Goal: Task Accomplishment & Management: Use online tool/utility

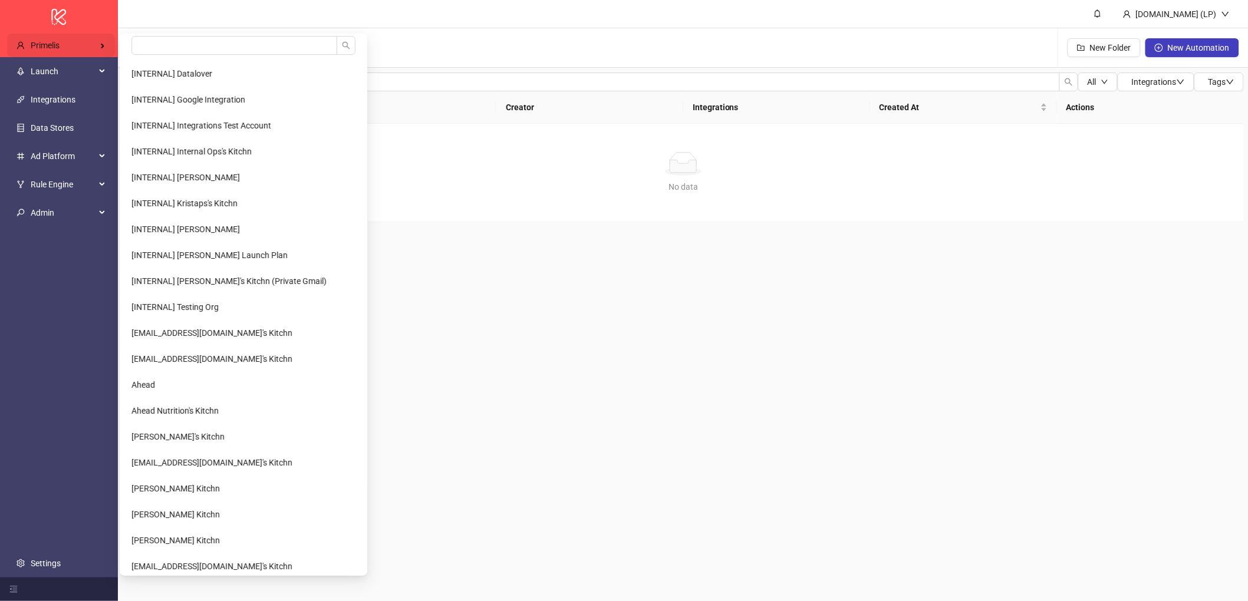
click at [51, 55] on div "Primelis" at bounding box center [61, 46] width 108 height 24
click at [188, 44] on input "search" at bounding box center [234, 45] width 206 height 19
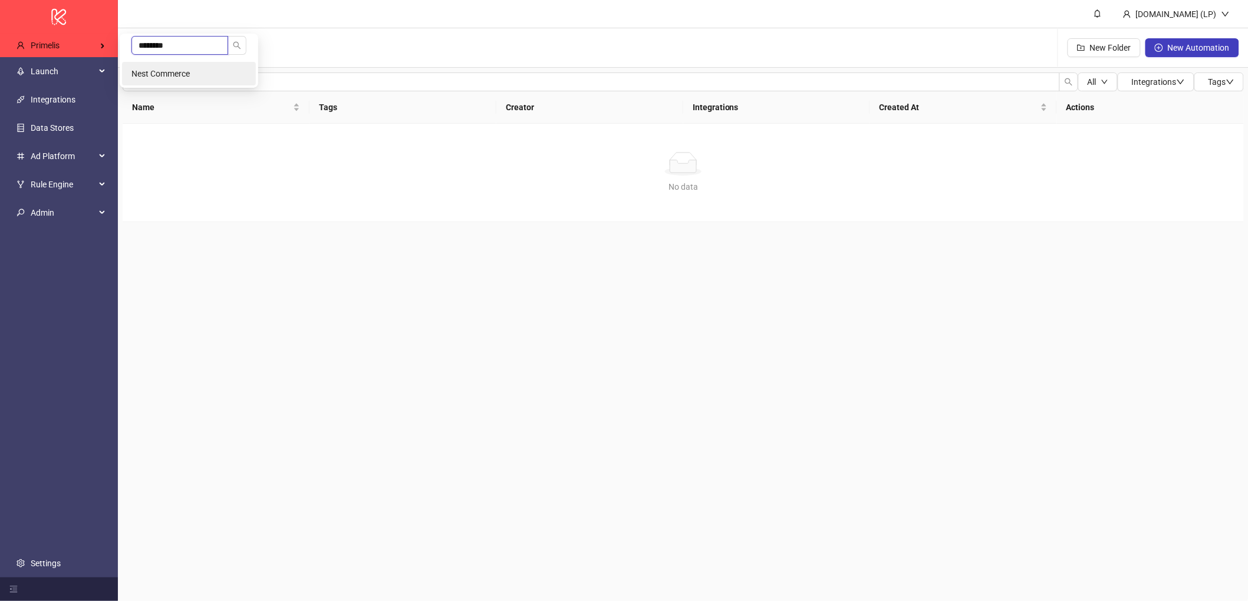
type input "********"
click at [185, 75] on span "Nest Commerce" at bounding box center [160, 73] width 58 height 9
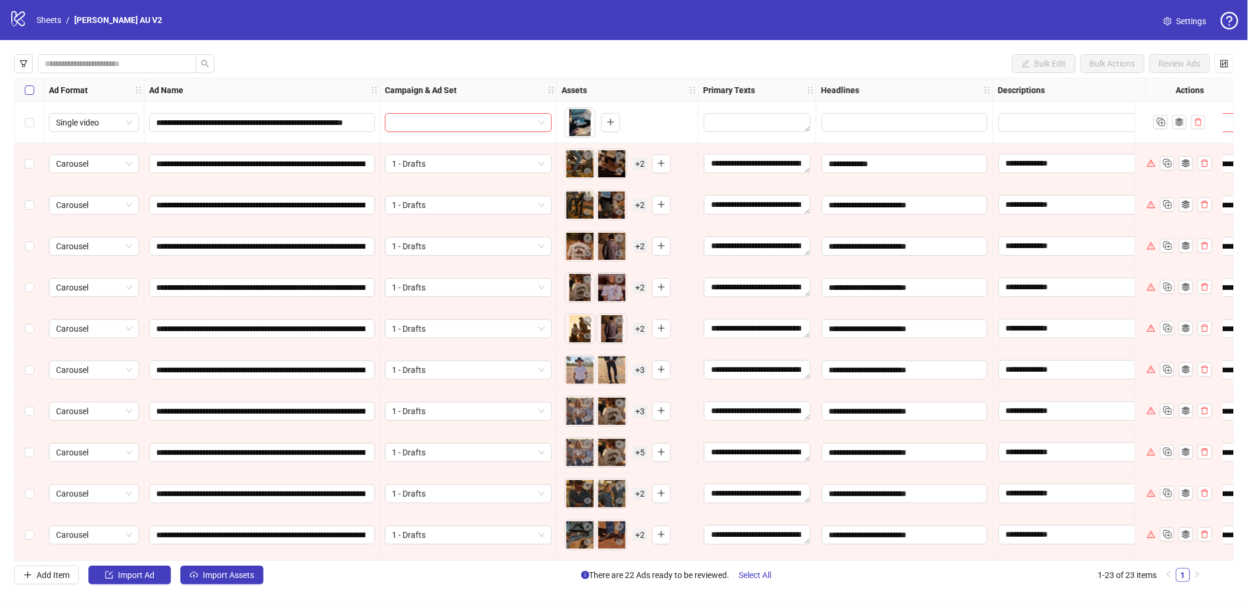
click at [29, 84] on label "Select all rows" at bounding box center [29, 90] width 9 height 13
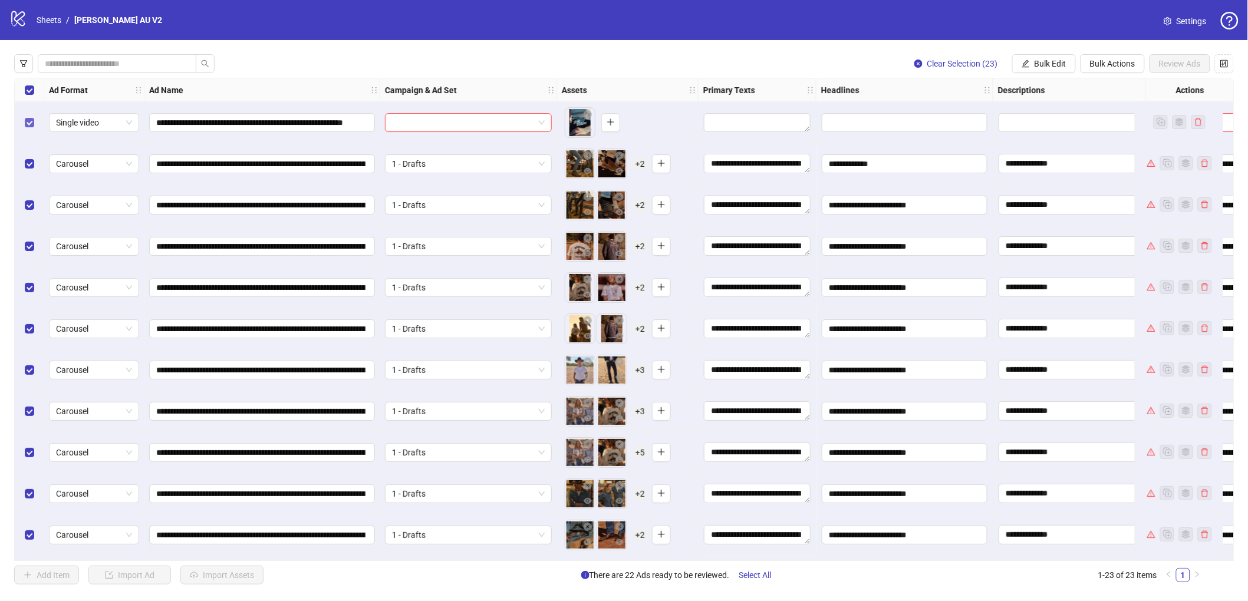
click at [29, 128] on label "Select row 1" at bounding box center [29, 122] width 9 height 13
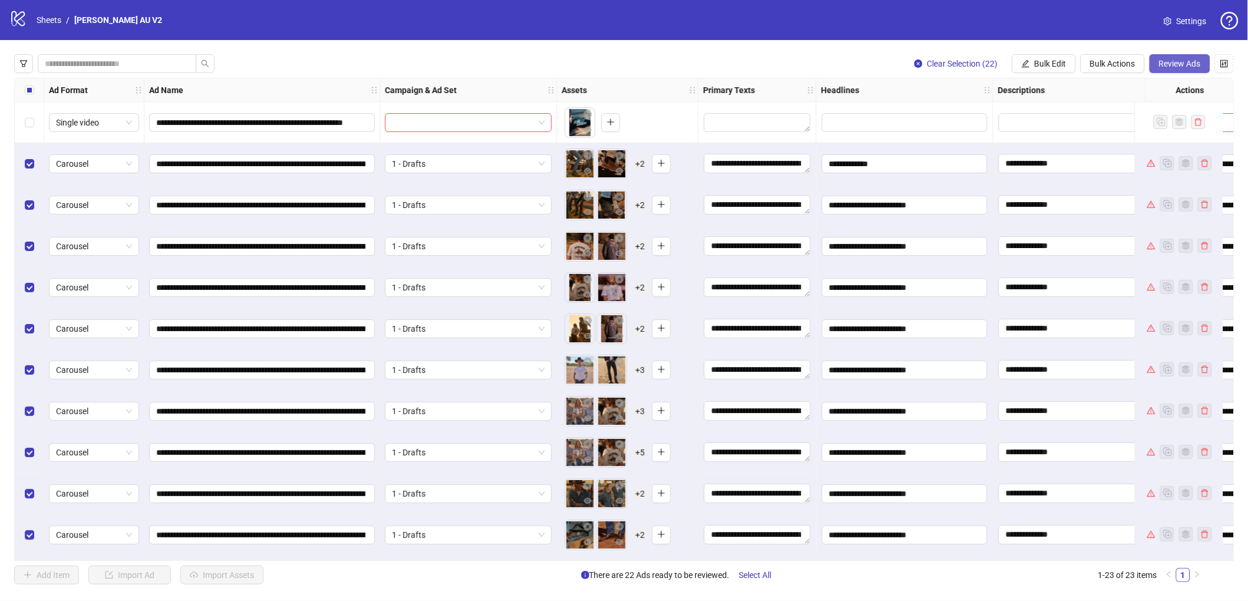
click at [1188, 61] on span "Review Ads" at bounding box center [1180, 63] width 42 height 9
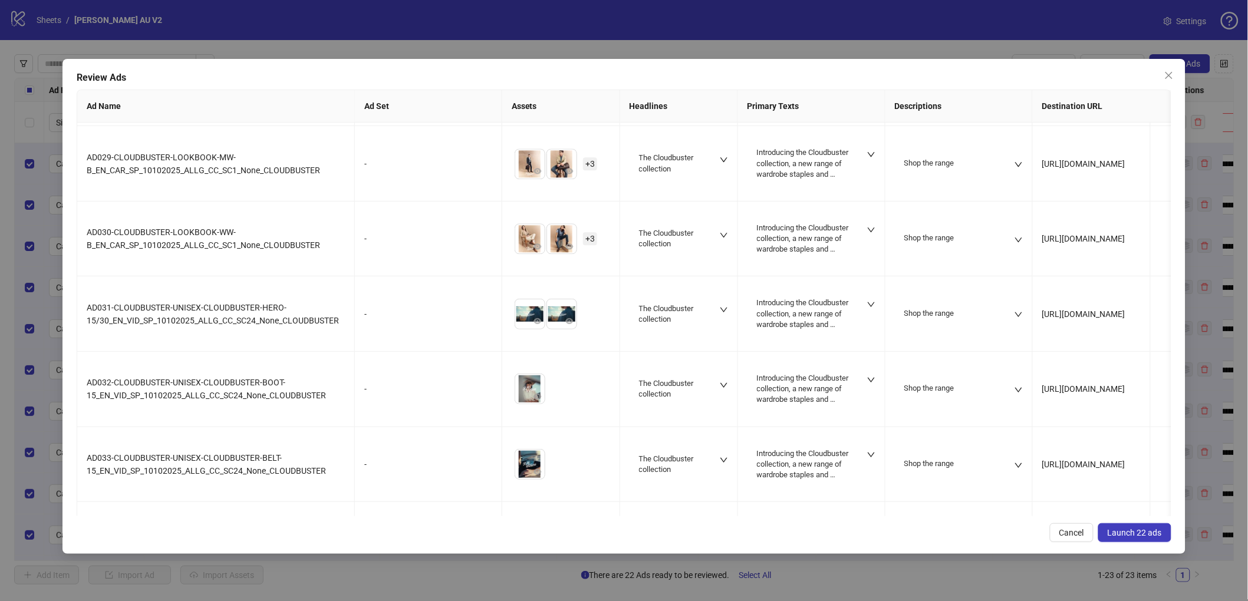
scroll to position [982, 0]
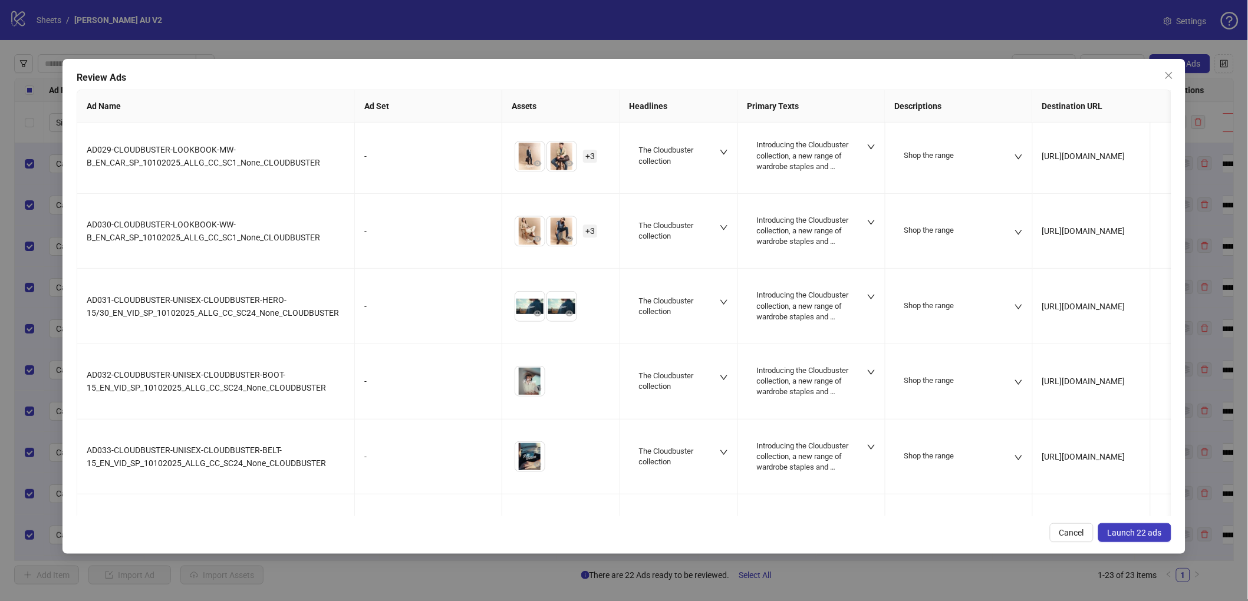
click at [1152, 539] on button "Launch 22 ads" at bounding box center [1134, 533] width 73 height 19
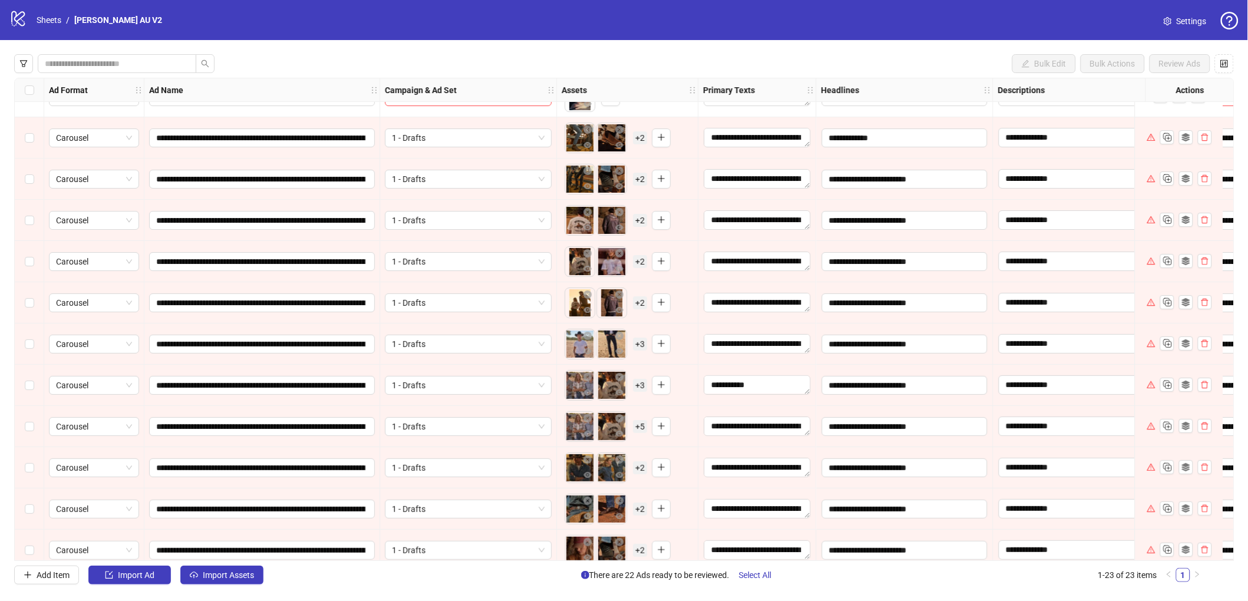
scroll to position [0, 0]
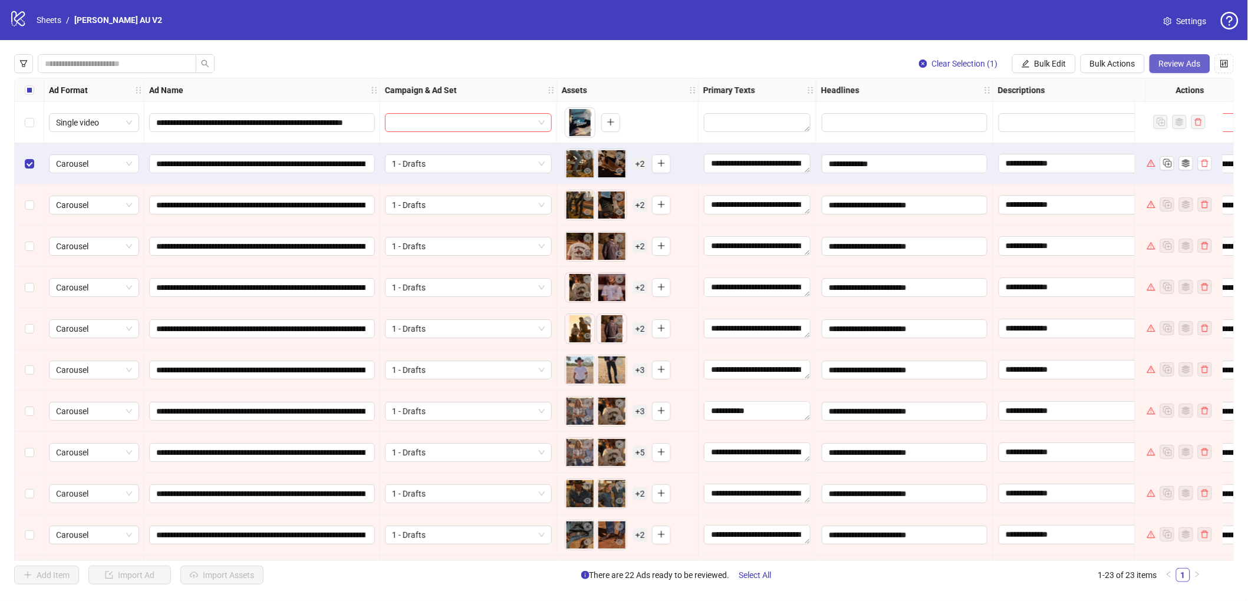
click at [1180, 70] on button "Review Ads" at bounding box center [1180, 63] width 61 height 19
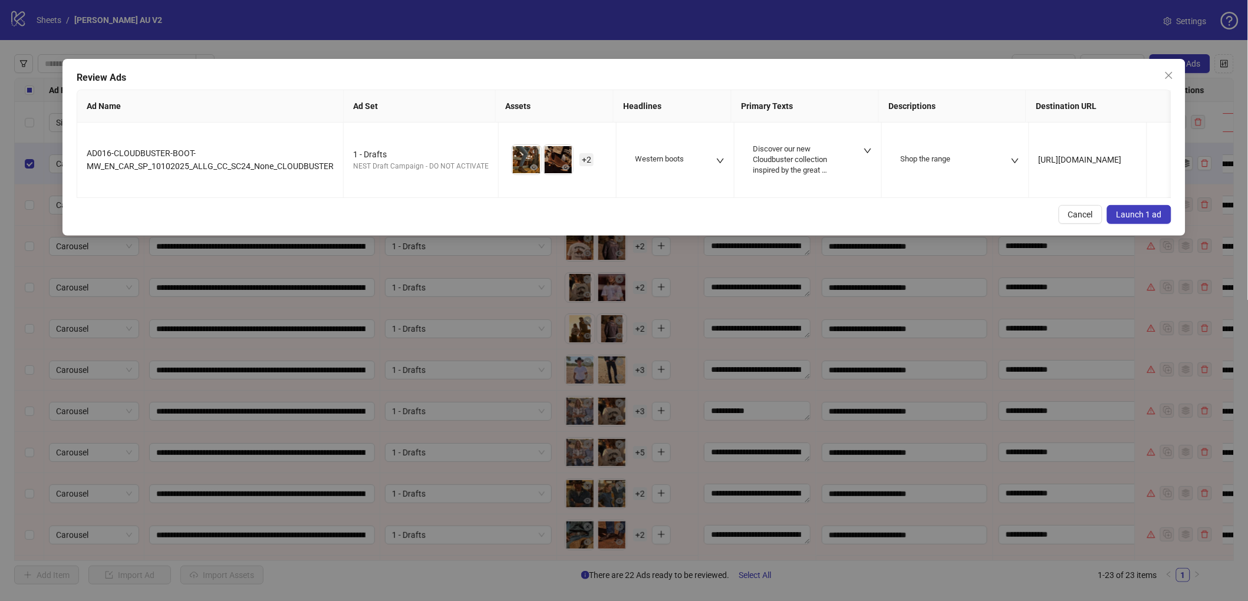
click at [1146, 224] on button "Launch 1 ad" at bounding box center [1139, 214] width 64 height 19
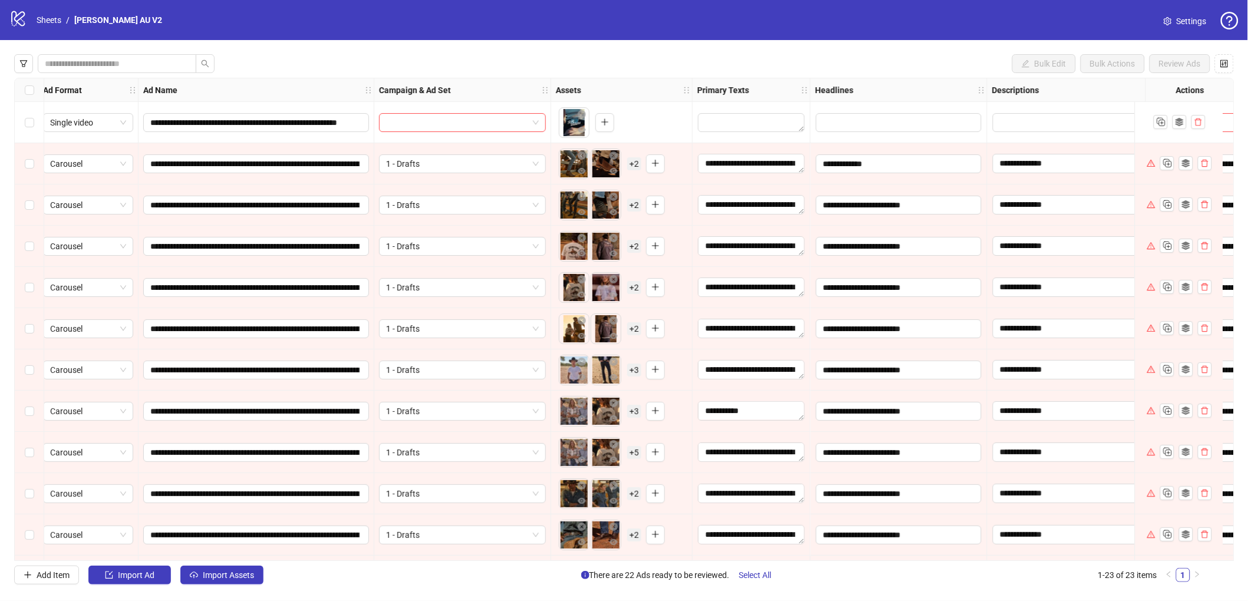
scroll to position [0, 10]
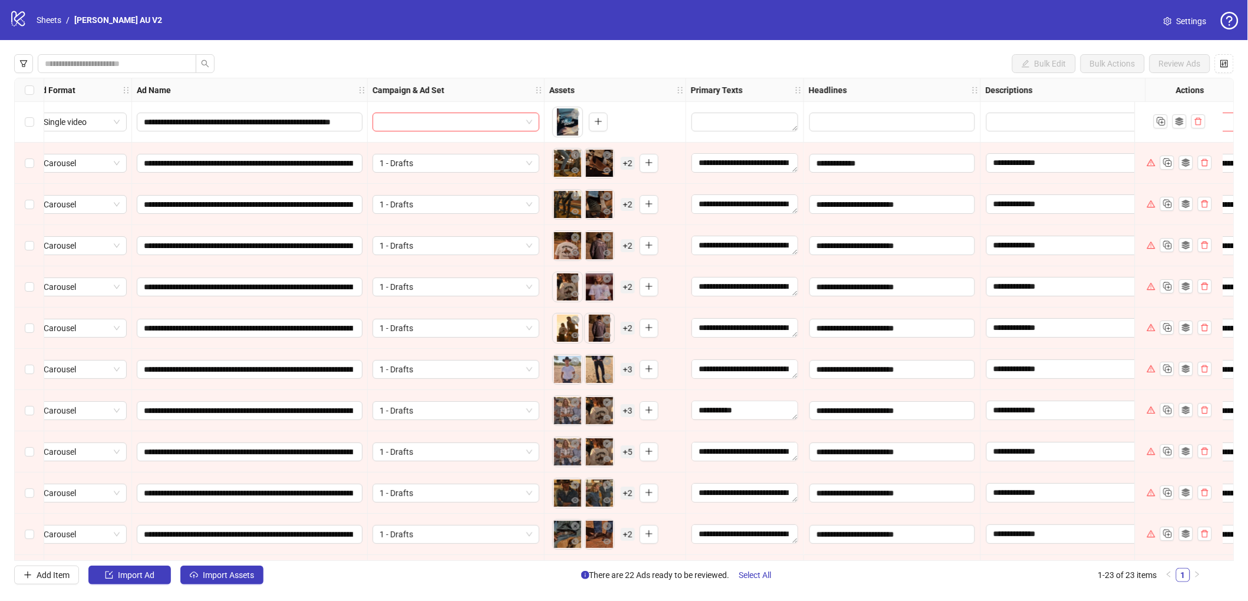
click at [630, 166] on div "**********" at bounding box center [624, 319] width 1220 height 483
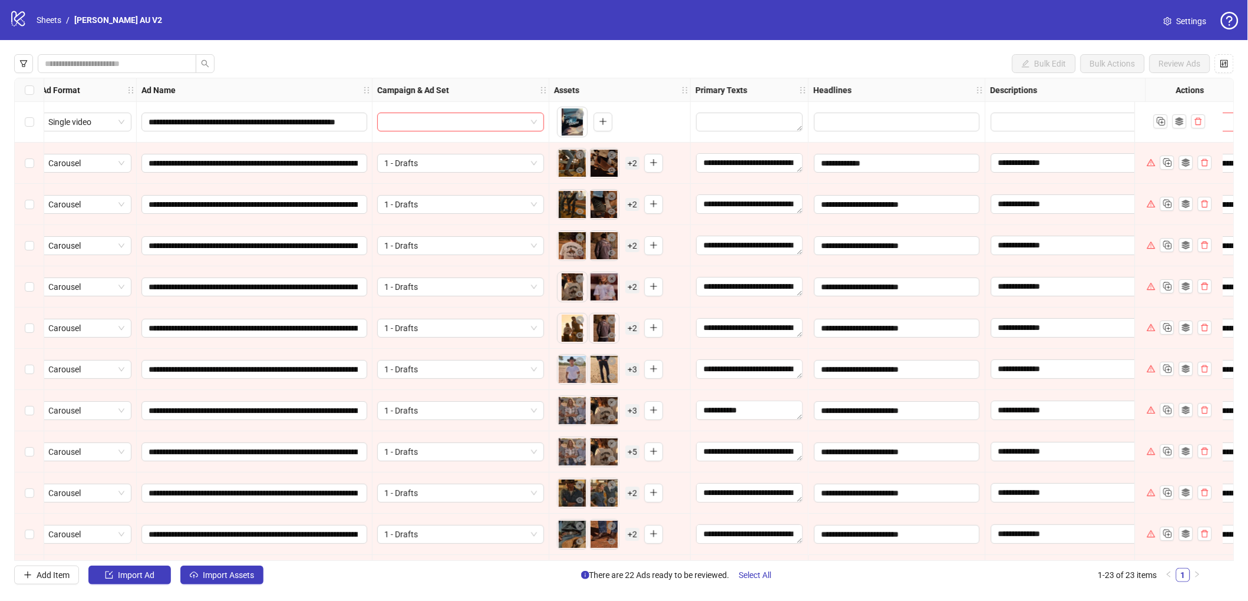
scroll to position [1, 12]
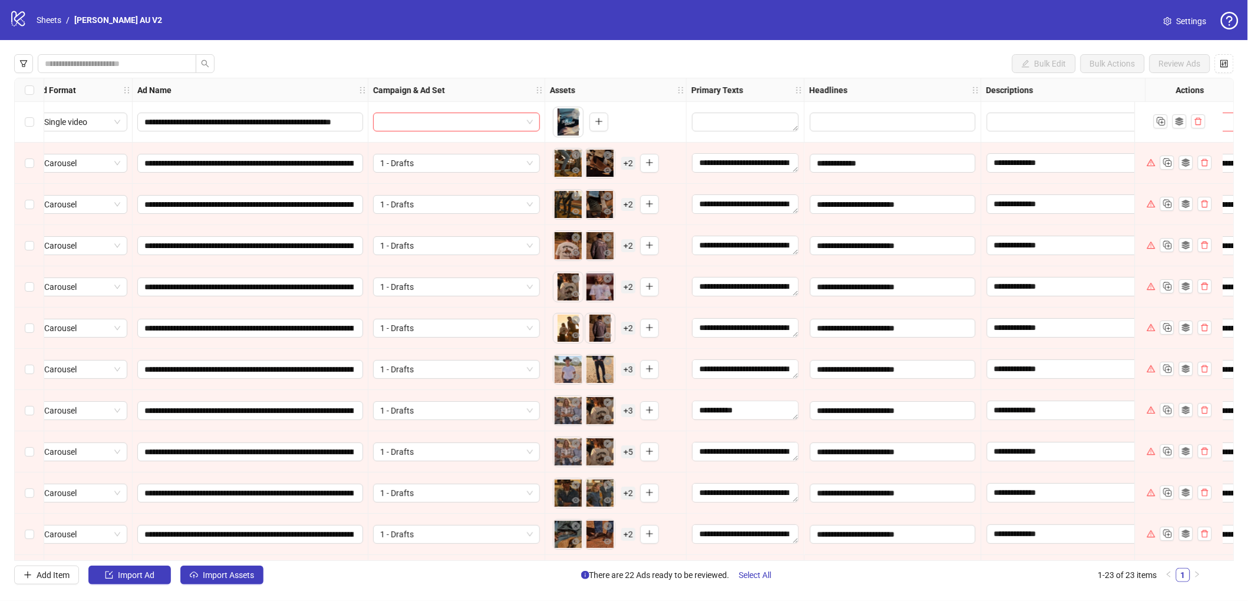
click at [627, 161] on div "**********" at bounding box center [624, 319] width 1220 height 483
click at [627, 161] on span "+ 2" at bounding box center [628, 163] width 14 height 13
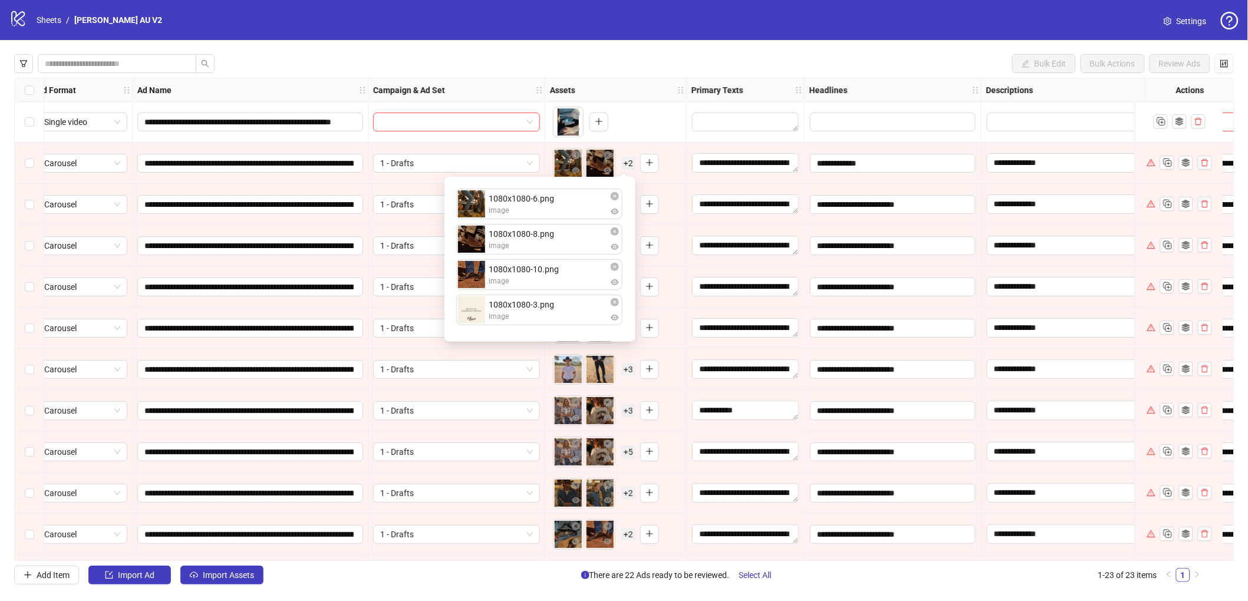
click at [658, 67] on div "Bulk Edit Bulk Actions Review Ads" at bounding box center [624, 63] width 1220 height 19
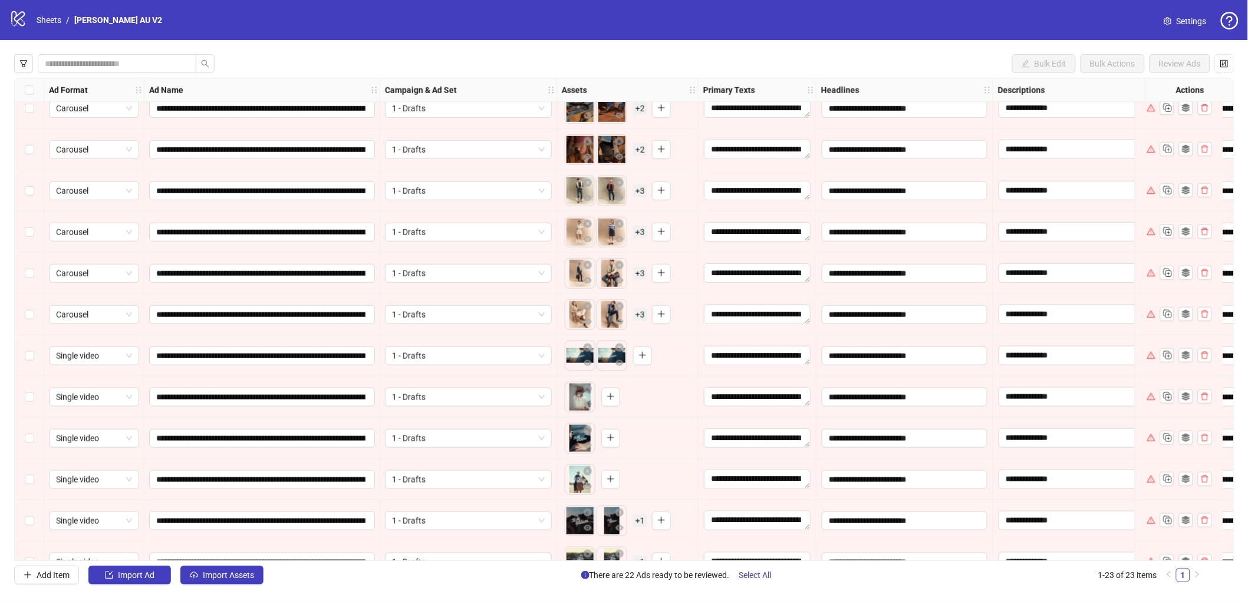
scroll to position [495, 0]
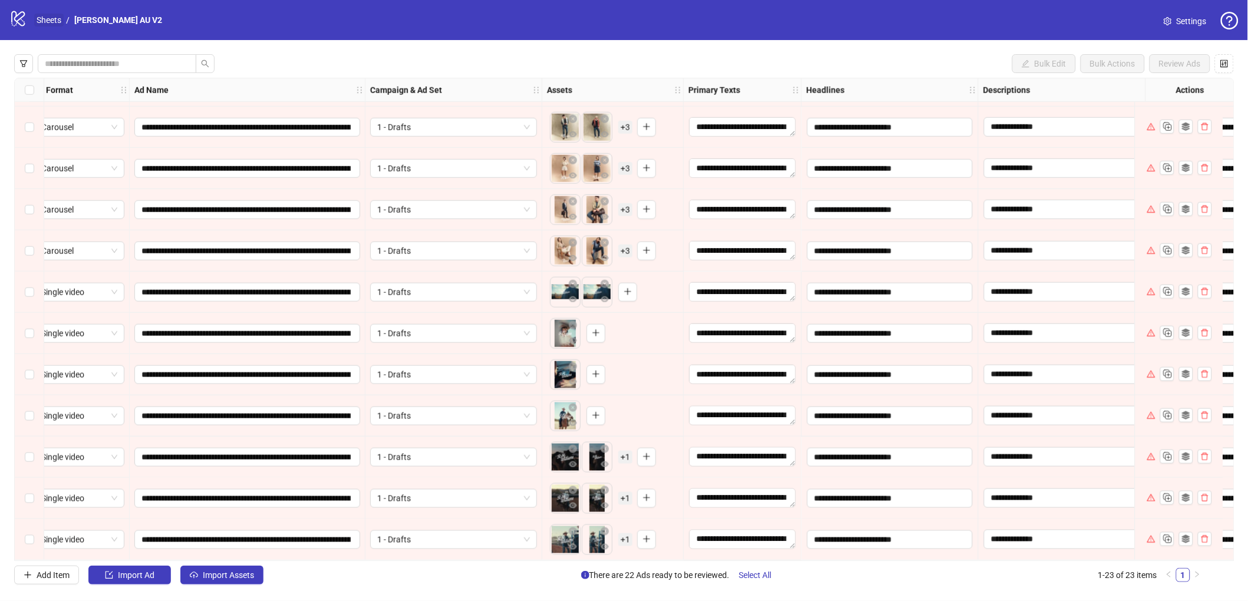
click at [44, 16] on link "Sheets" at bounding box center [48, 20] width 29 height 13
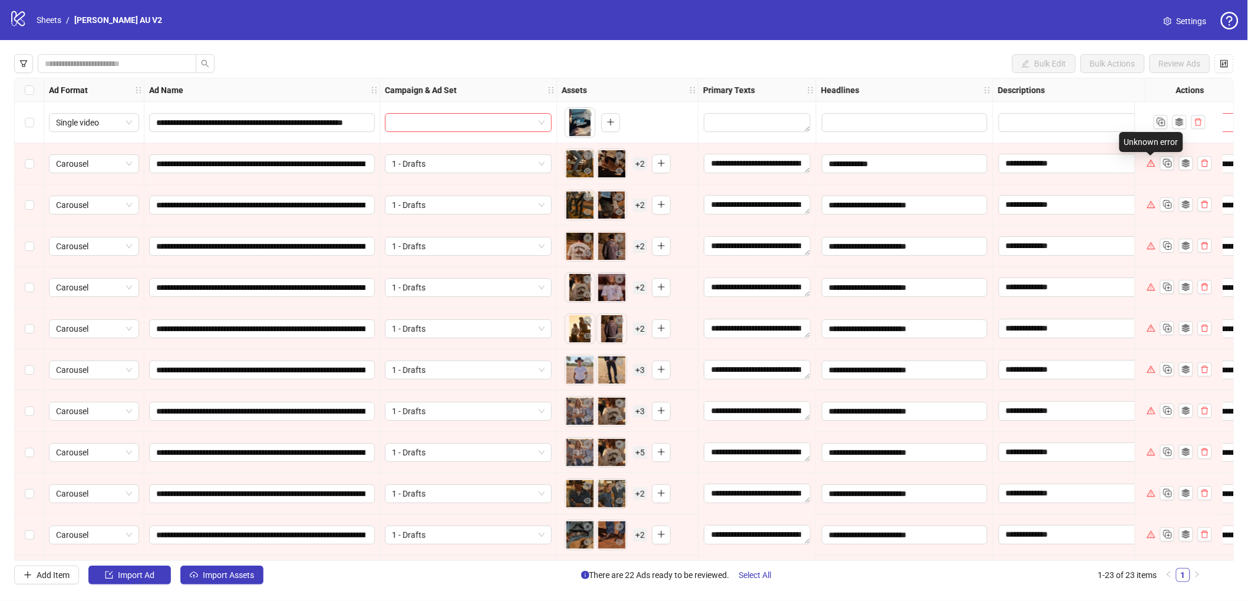
click at [1149, 145] on div "Unknown error" at bounding box center [1152, 142] width 64 height 20
click at [1168, 17] on icon "setting" at bounding box center [1168, 21] width 8 height 8
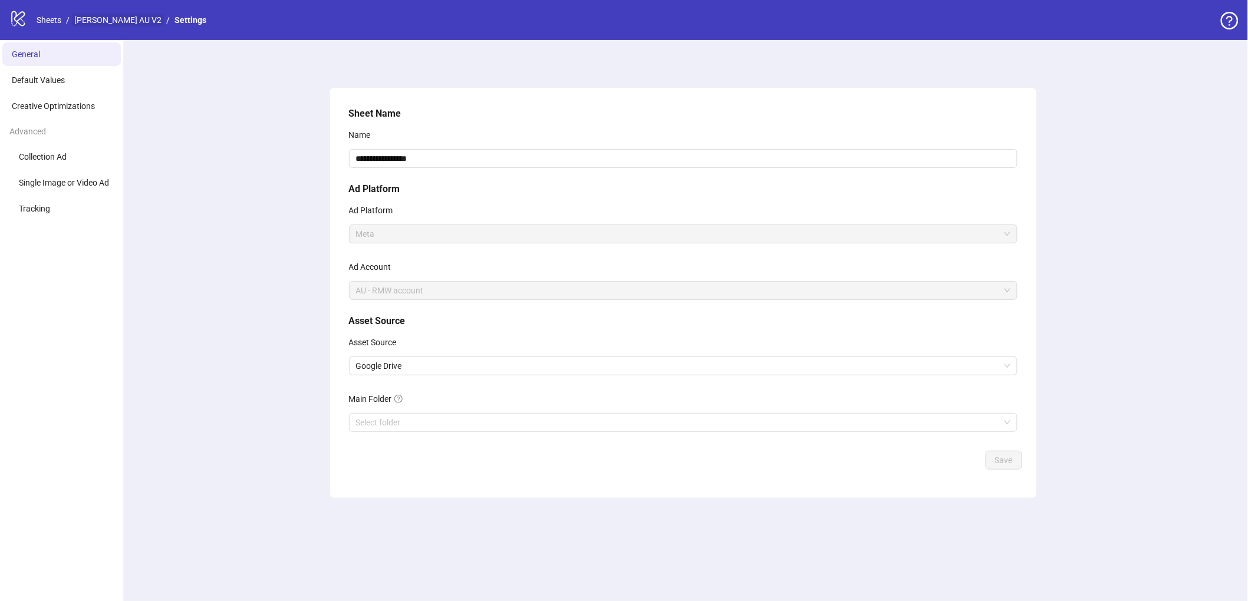
click at [106, 20] on link "[PERSON_NAME] AU V2" at bounding box center [118, 20] width 92 height 13
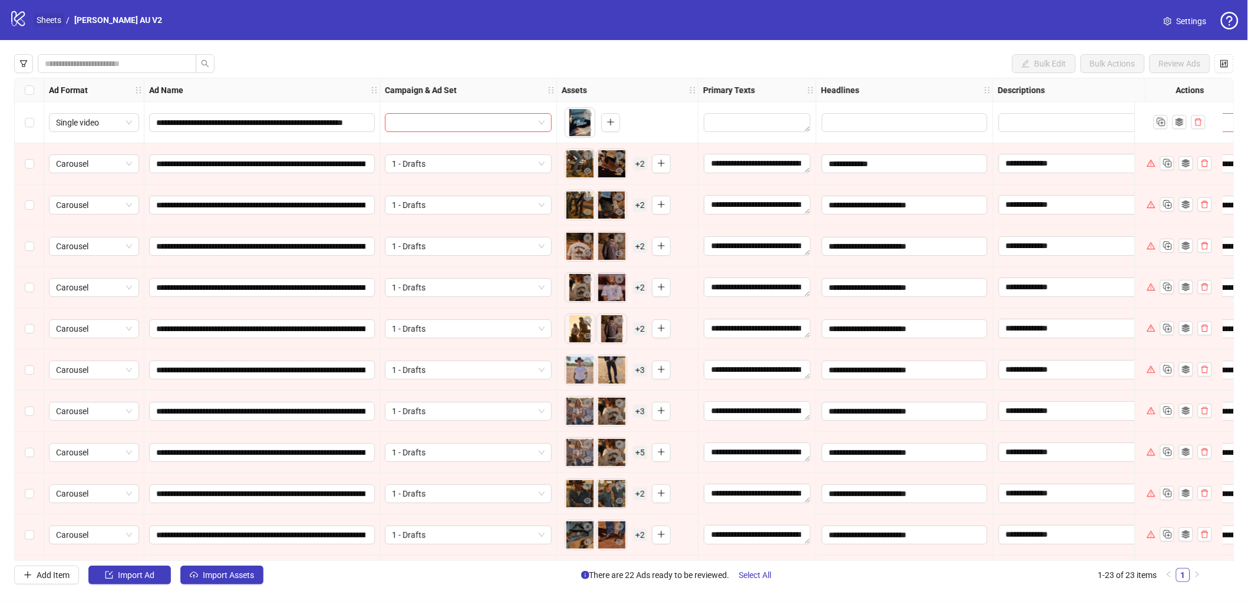
click at [49, 24] on link "Sheets" at bounding box center [48, 20] width 29 height 13
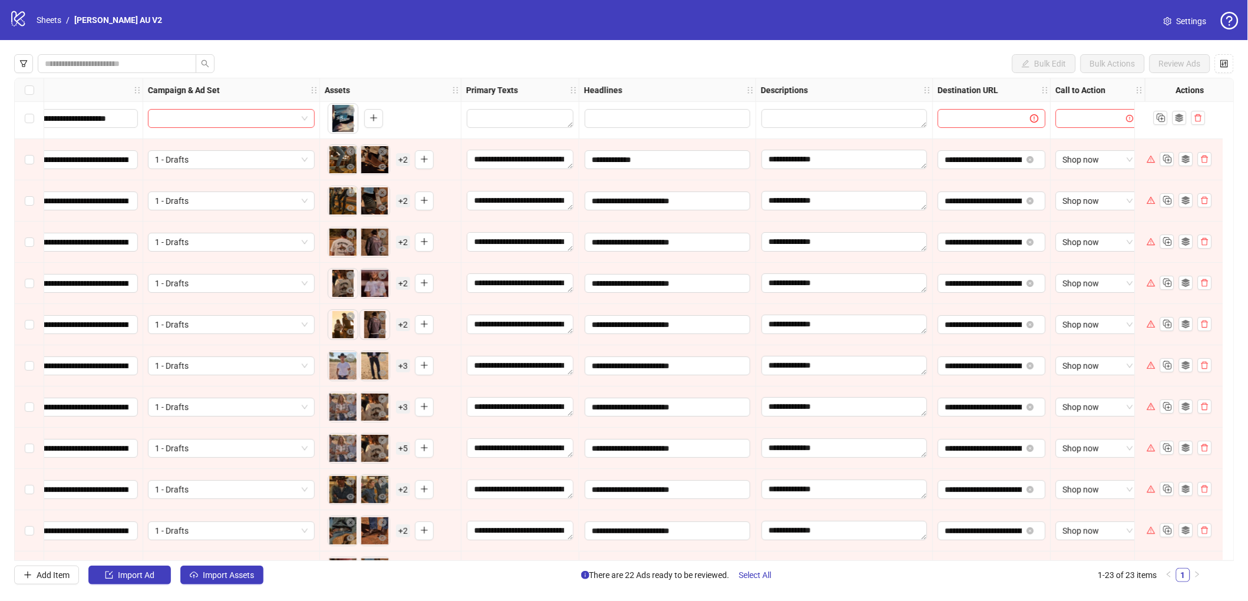
scroll to position [4, 0]
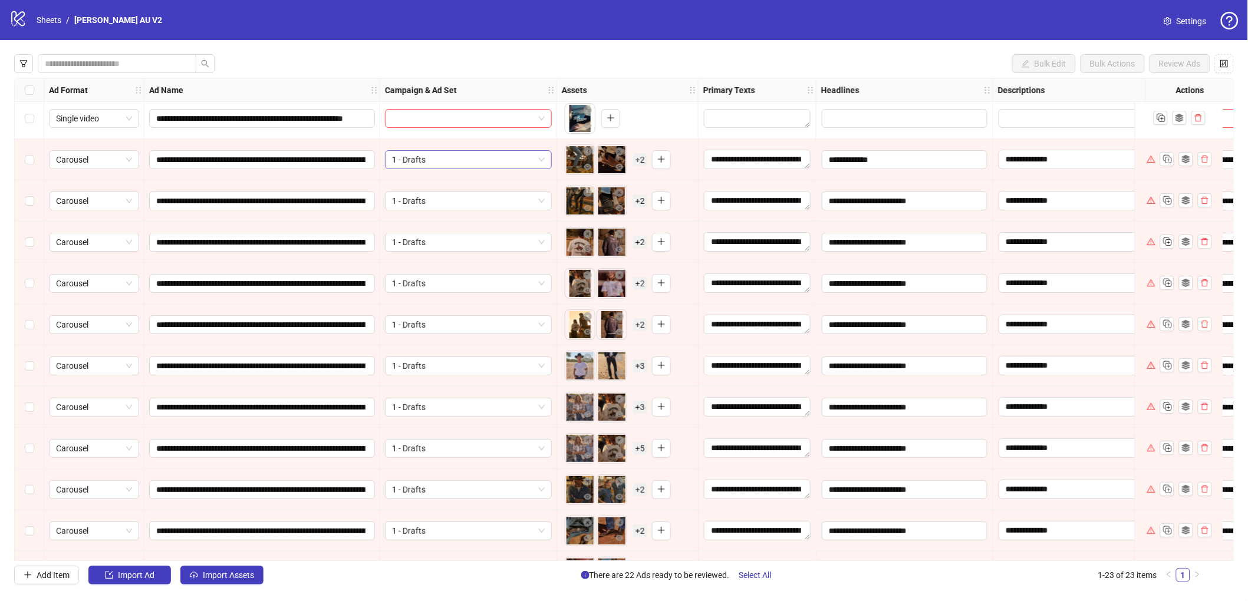
click at [466, 160] on span "1 - Drafts" at bounding box center [468, 160] width 153 height 18
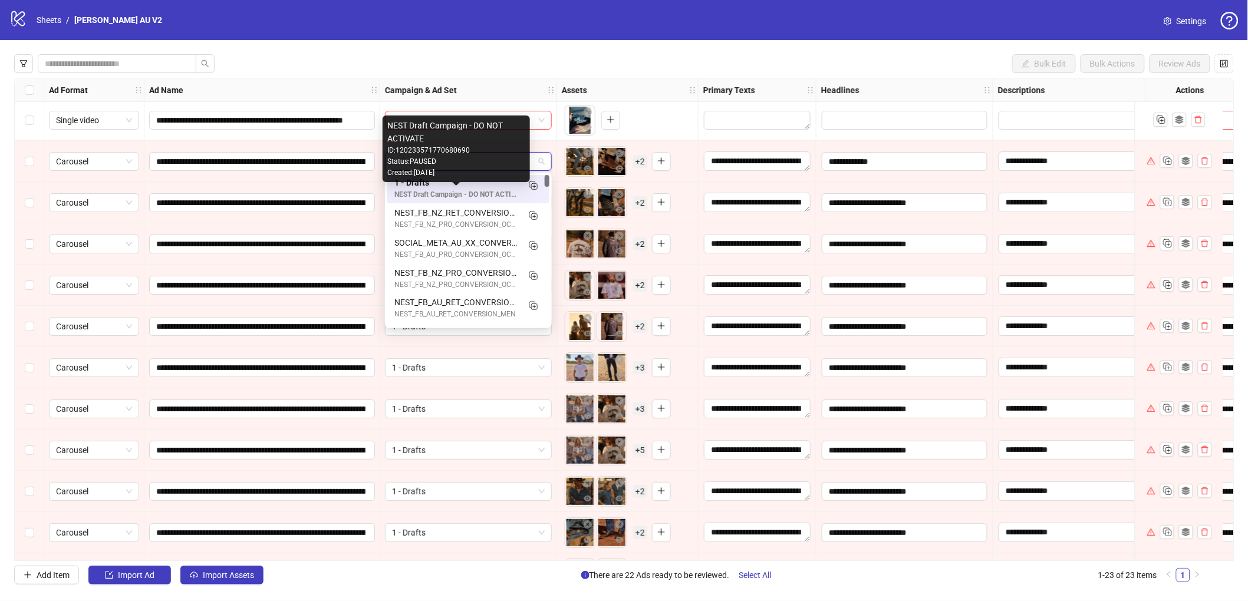
scroll to position [0, 0]
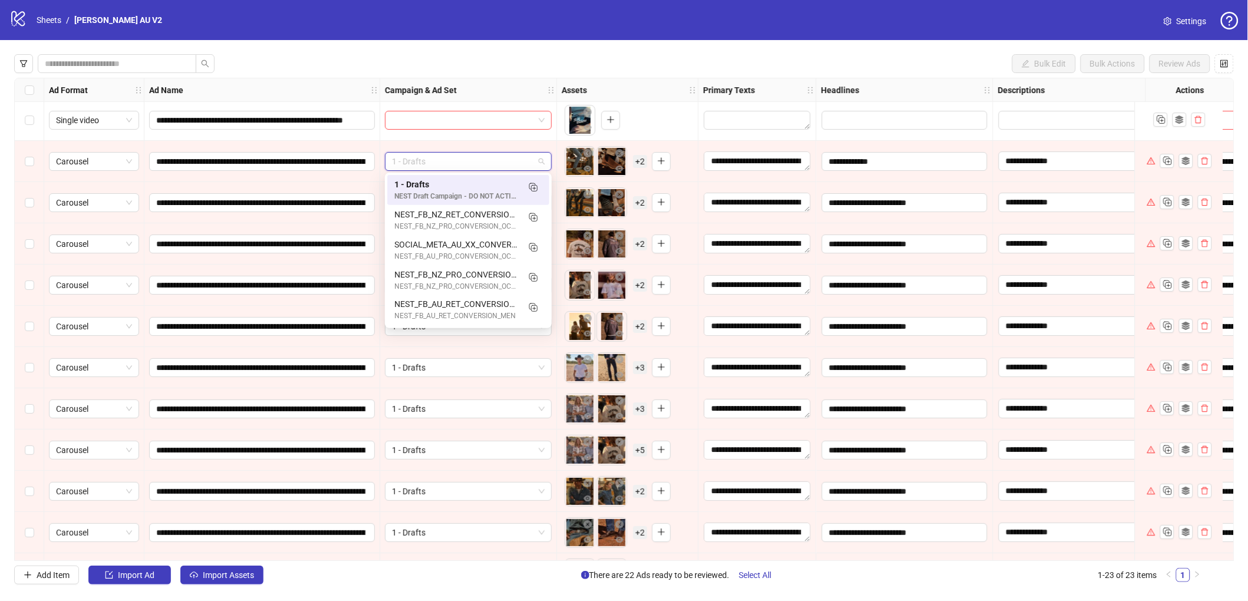
click at [659, 57] on div "Bulk Edit Bulk Actions Review Ads" at bounding box center [624, 63] width 1220 height 19
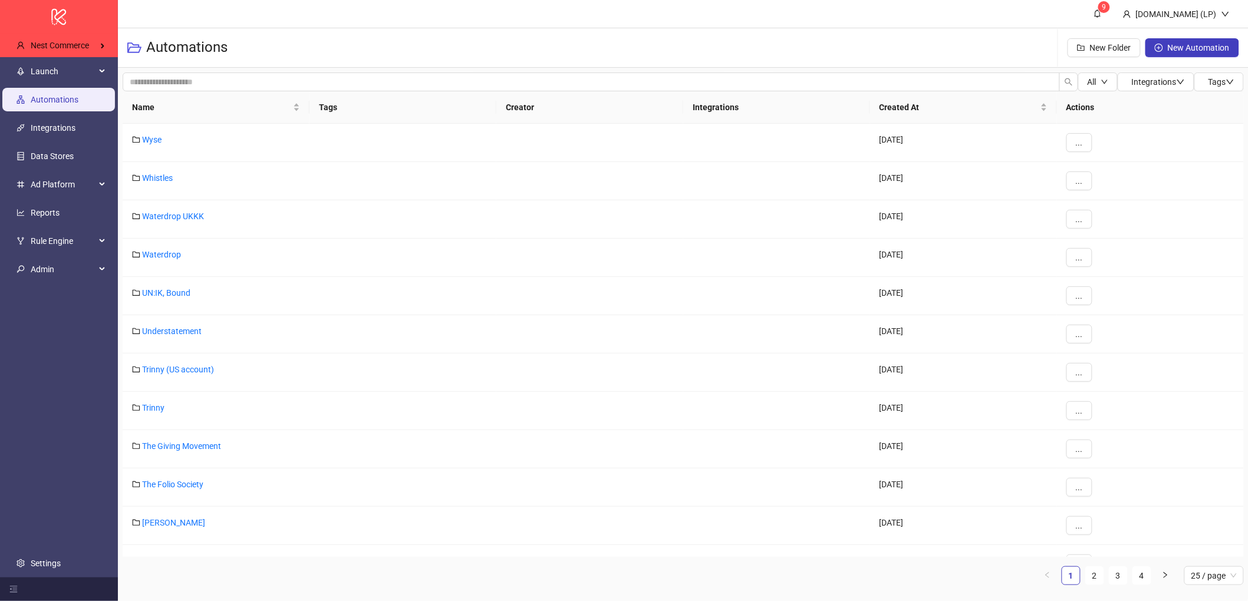
click at [44, 47] on span "Nest Commerce" at bounding box center [60, 45] width 58 height 9
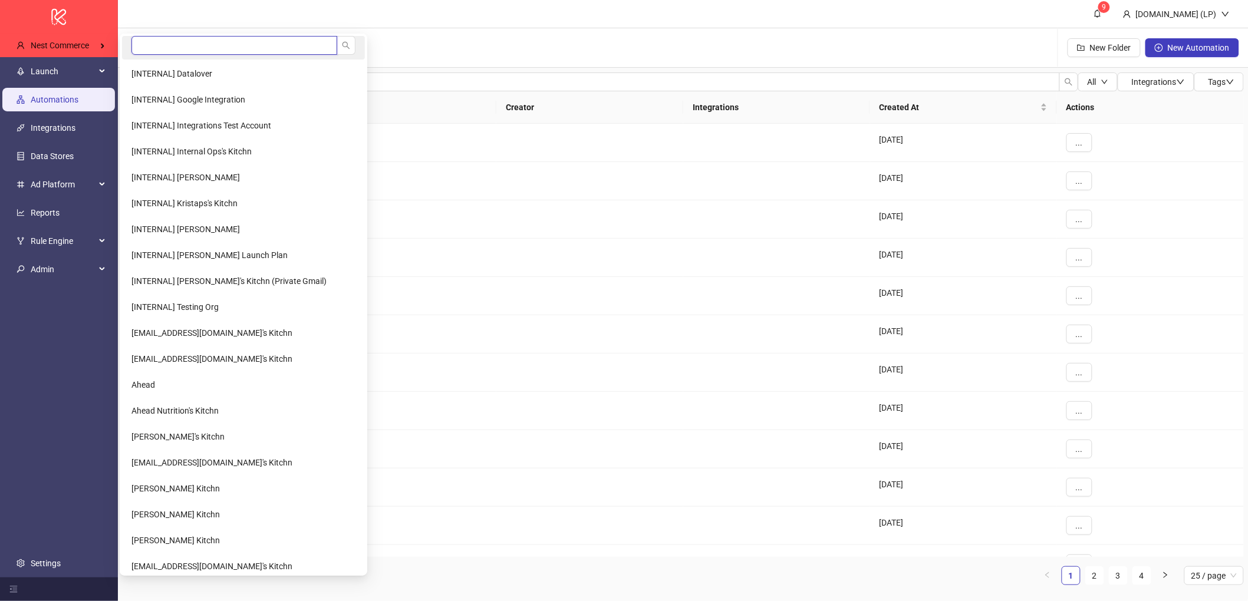
click at [178, 44] on input "search" at bounding box center [234, 45] width 206 height 19
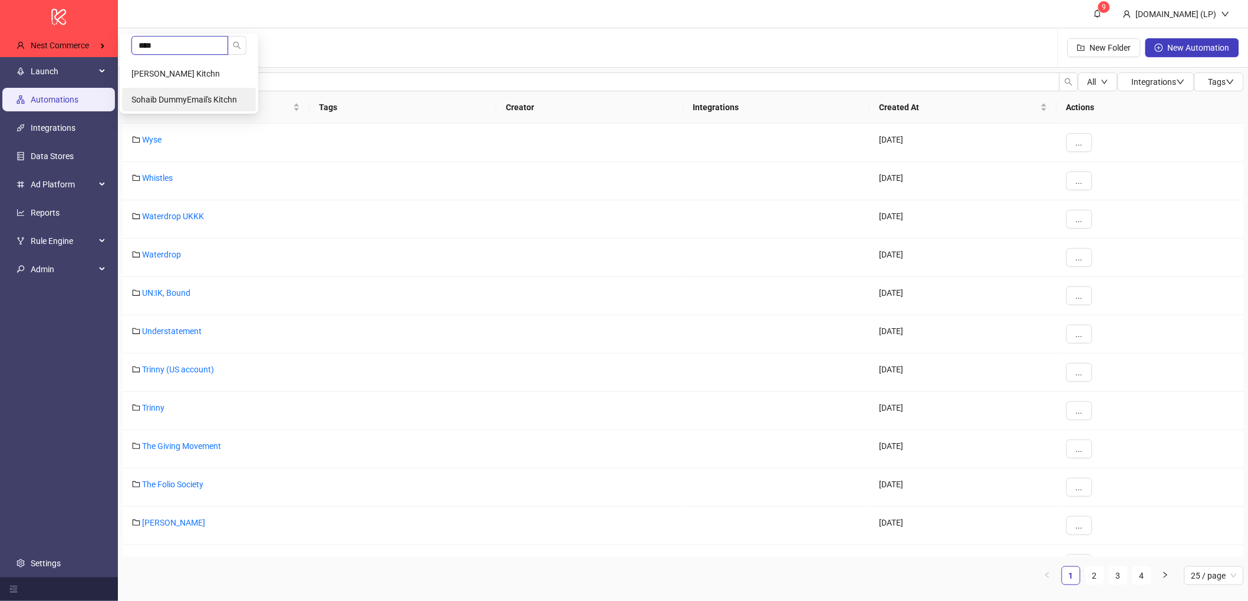
type input "****"
click at [165, 90] on li "Sohaib DummyEmail's Kitchn" at bounding box center [189, 100] width 134 height 24
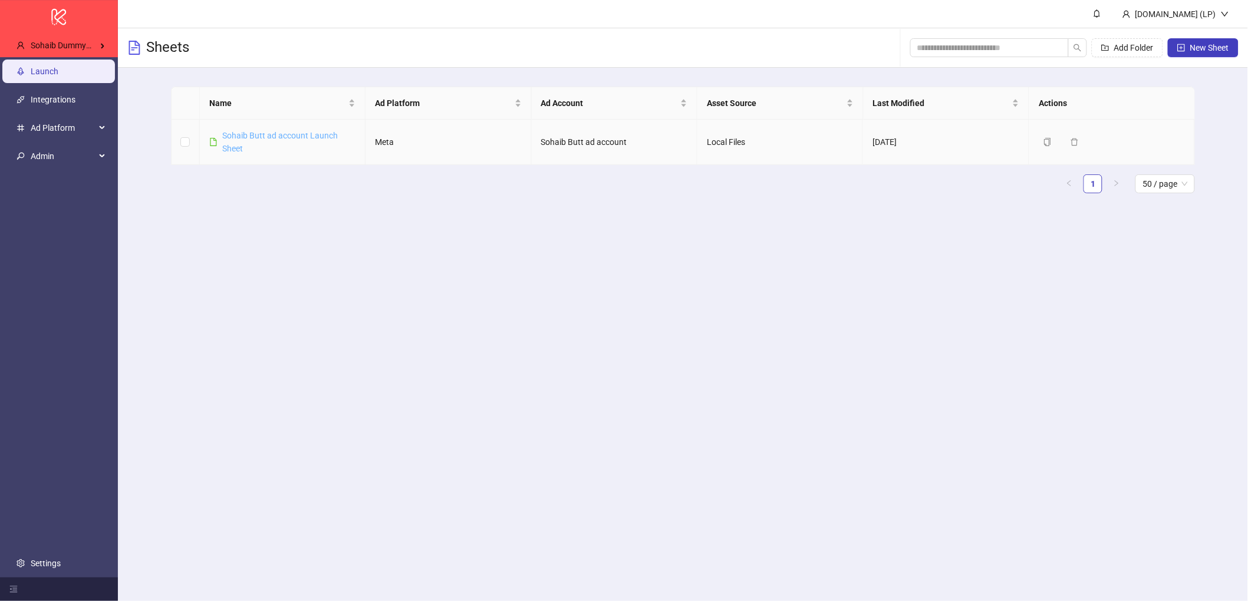
click at [291, 139] on link "Sohaib Butt ad account Launch Sheet" at bounding box center [280, 142] width 116 height 22
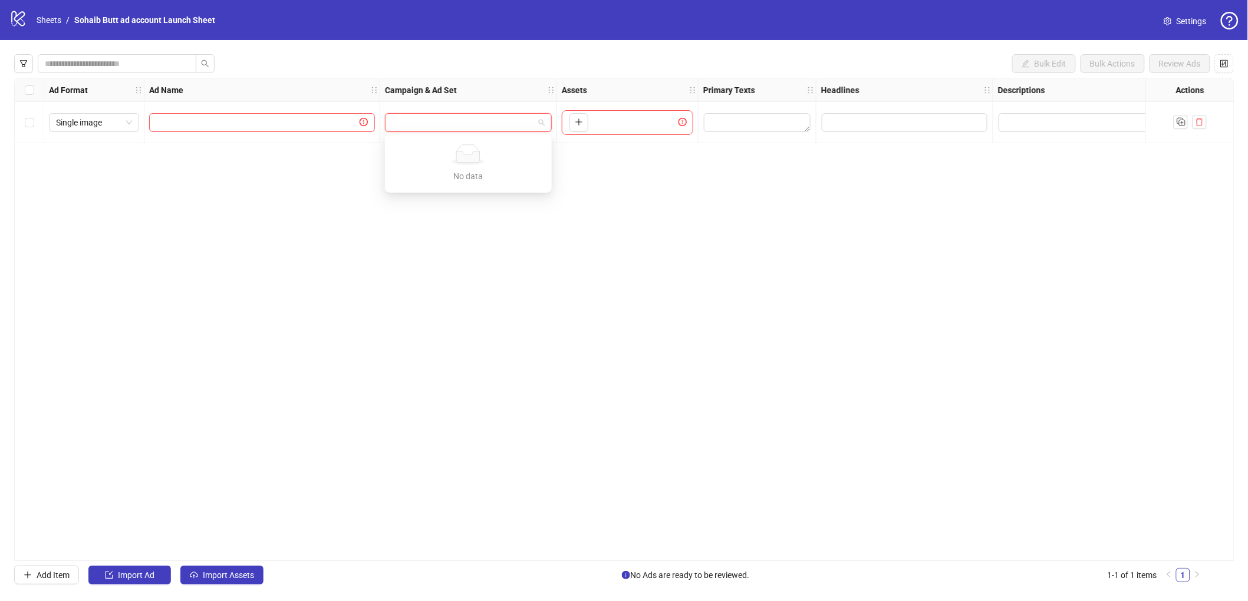
click at [481, 124] on input "search" at bounding box center [463, 123] width 142 height 18
click at [50, 24] on link "Sheets" at bounding box center [48, 20] width 29 height 13
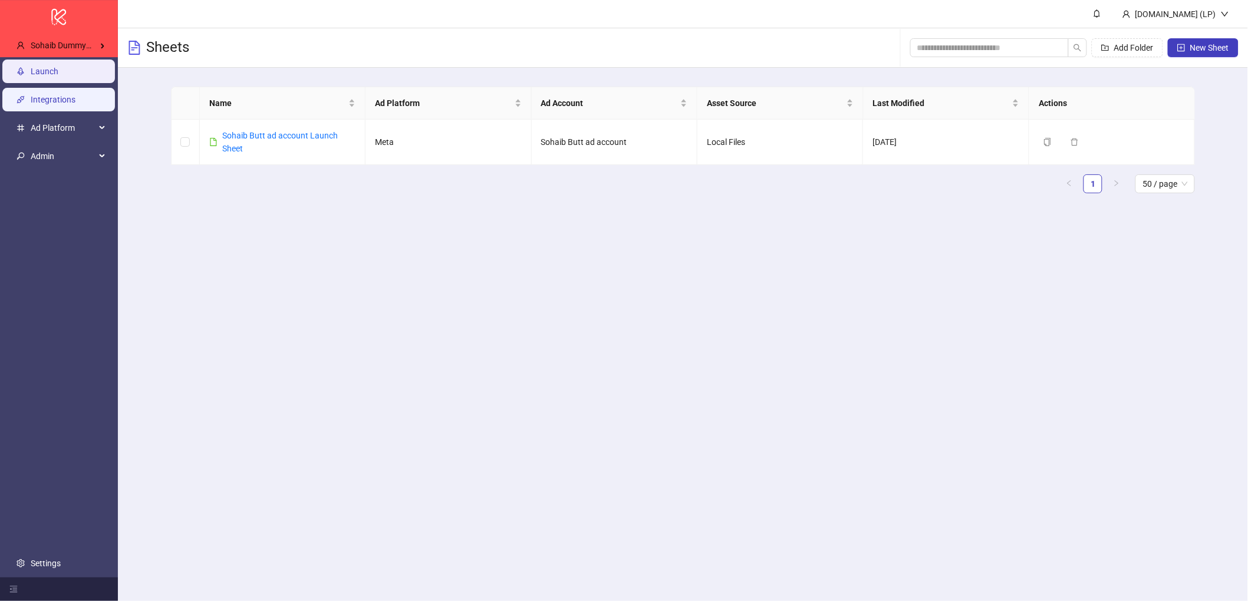
click at [48, 103] on link "Integrations" at bounding box center [53, 99] width 45 height 9
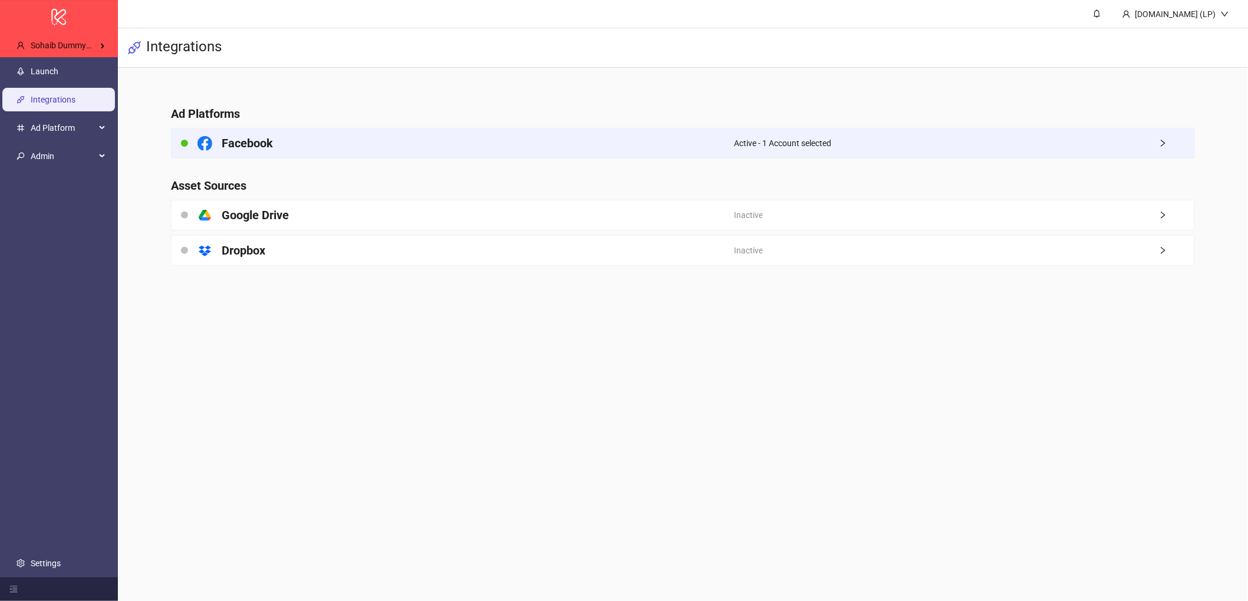
click at [313, 153] on div "Facebook" at bounding box center [453, 143] width 563 height 29
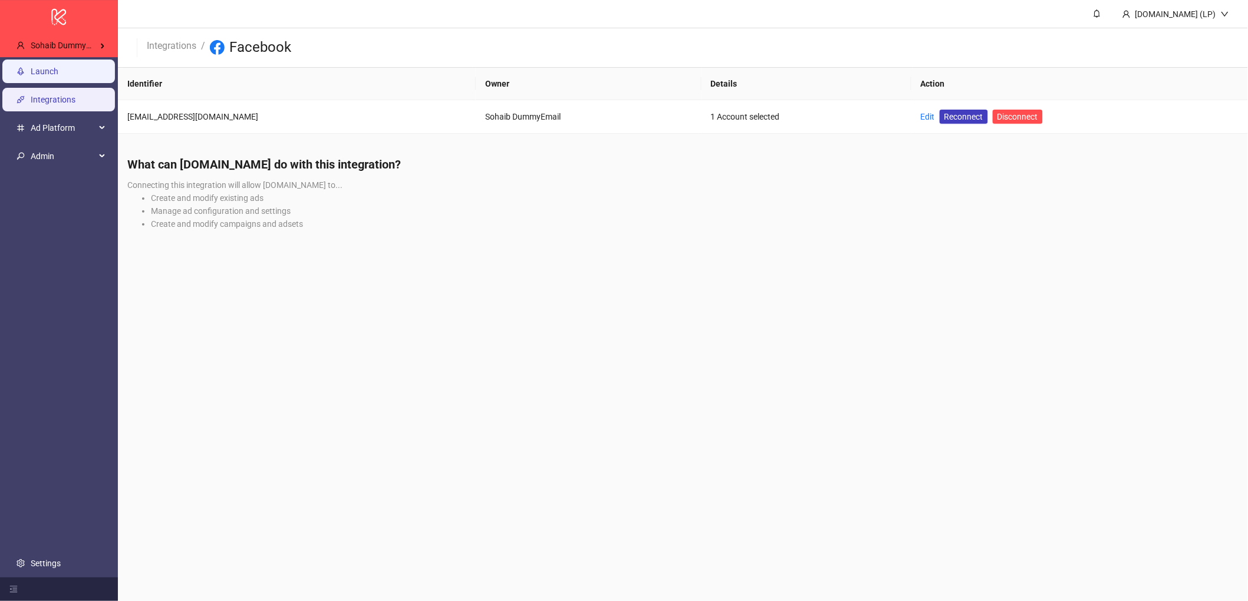
click at [58, 75] on link "Launch" at bounding box center [45, 71] width 28 height 9
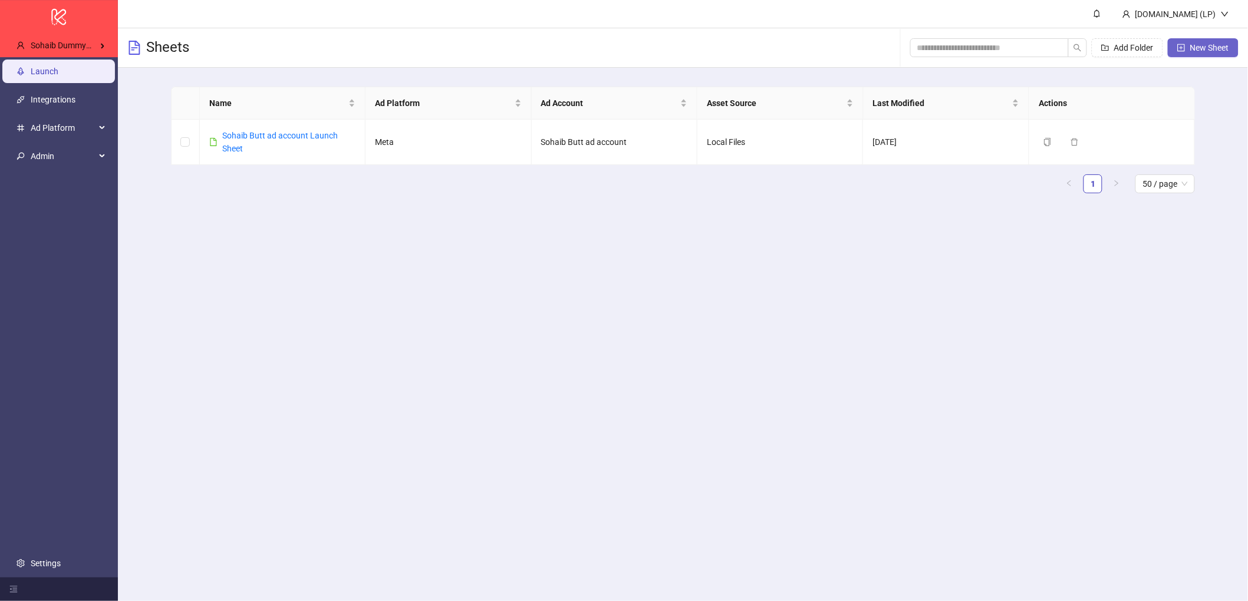
click at [1178, 51] on span "button" at bounding box center [1181, 47] width 8 height 9
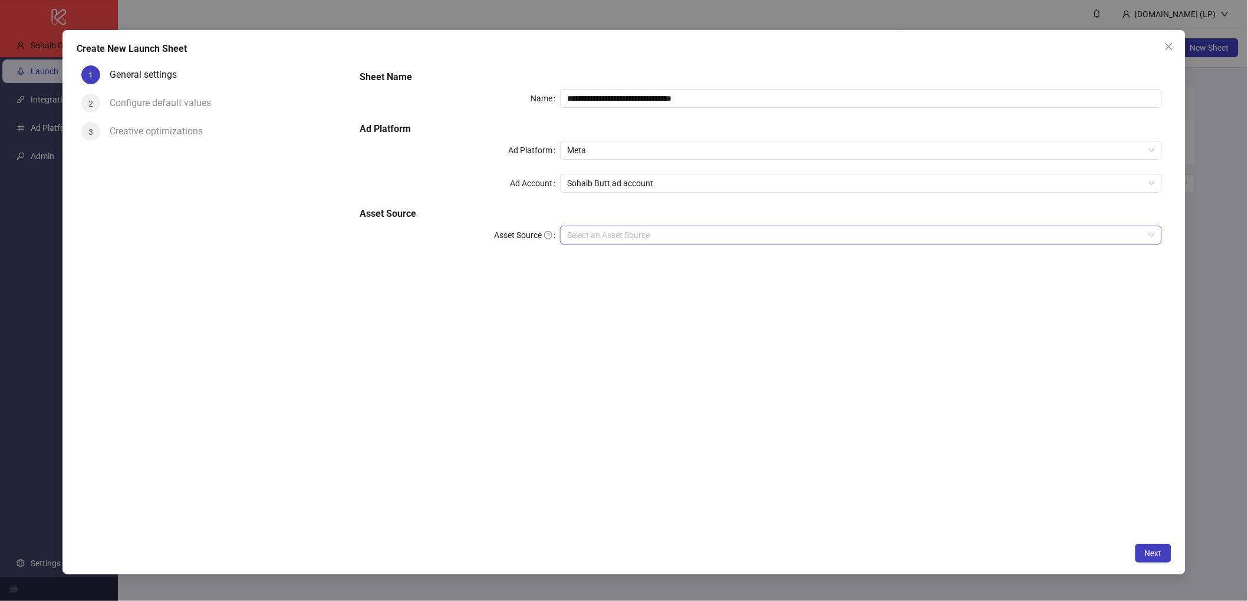
click at [727, 232] on input "Asset Source" at bounding box center [855, 235] width 577 height 18
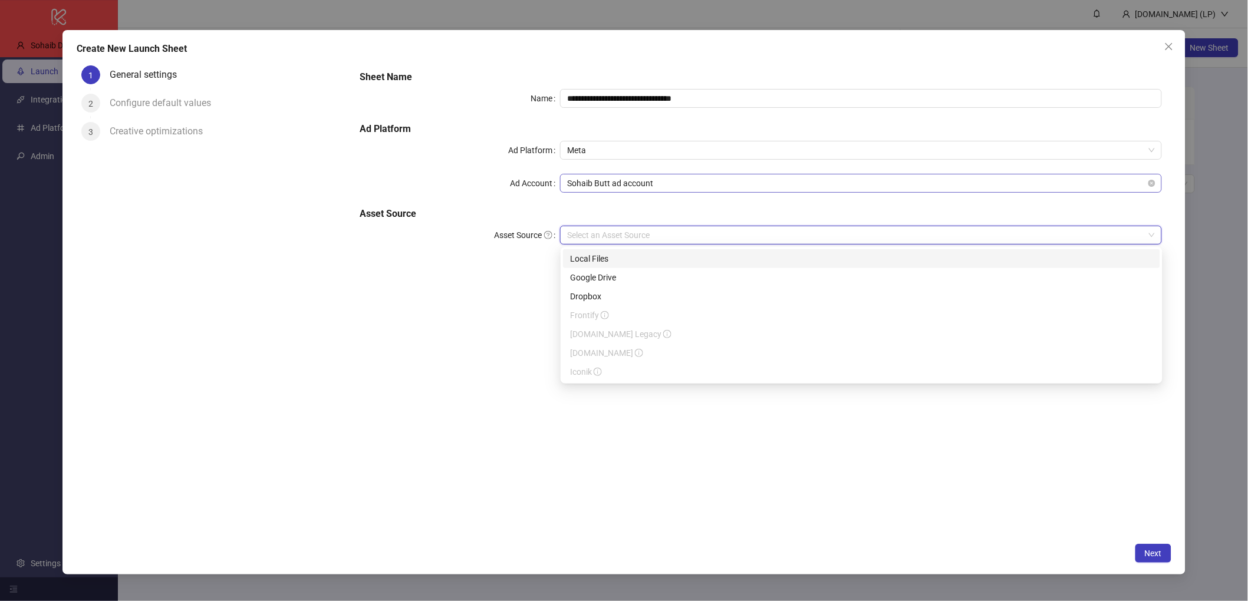
click at [694, 183] on span "Sohaib Butt ad account" at bounding box center [861, 184] width 588 height 18
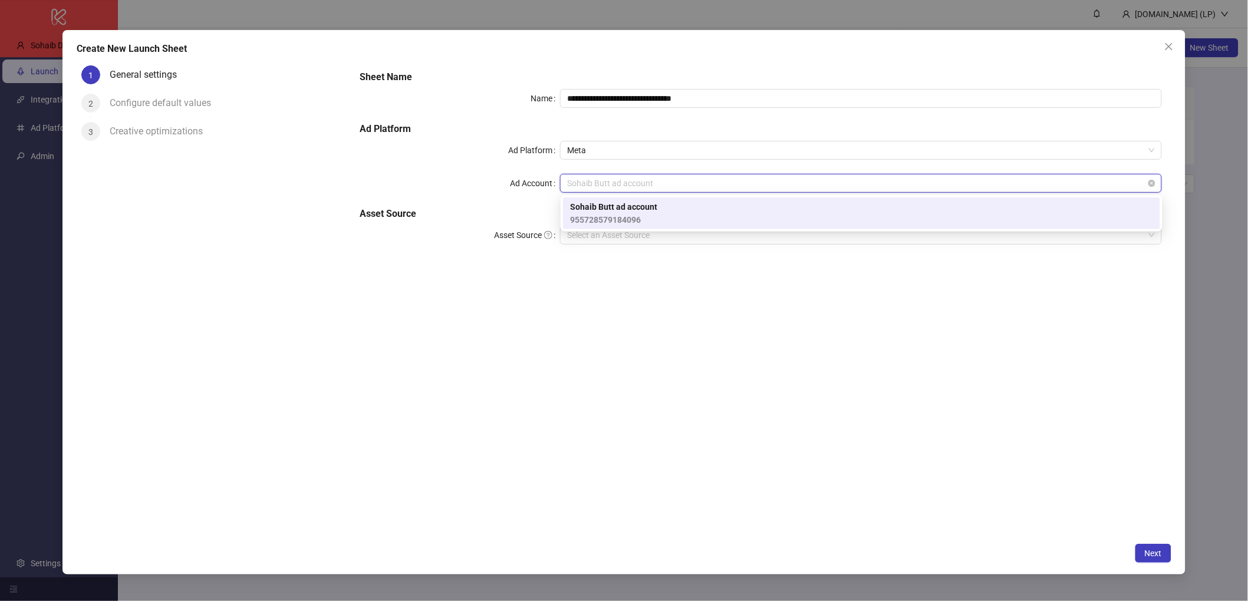
click at [694, 183] on span "Sohaib Butt ad account" at bounding box center [861, 184] width 588 height 18
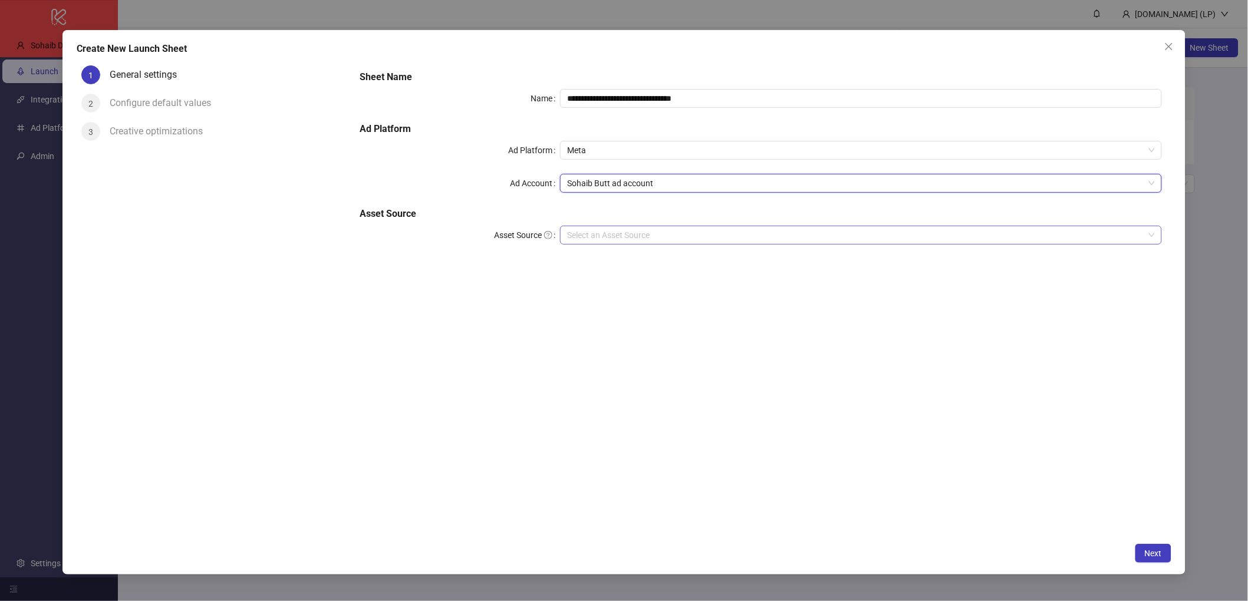
click at [647, 231] on input "Asset Source" at bounding box center [855, 235] width 577 height 18
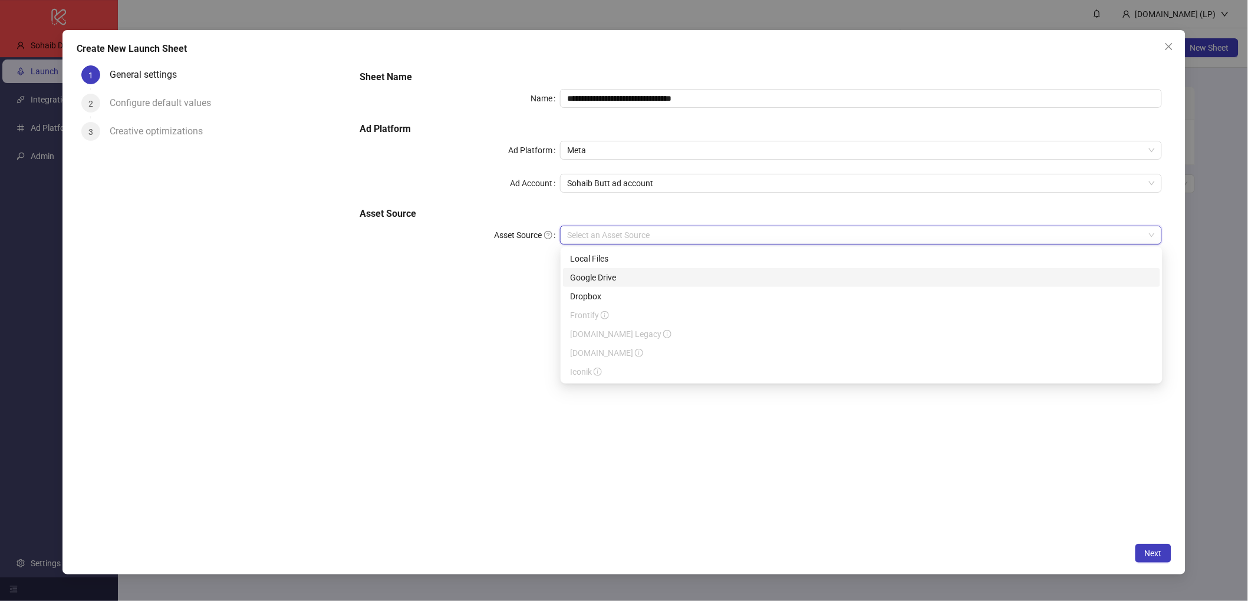
click at [633, 275] on div "Google Drive" at bounding box center [861, 277] width 583 height 13
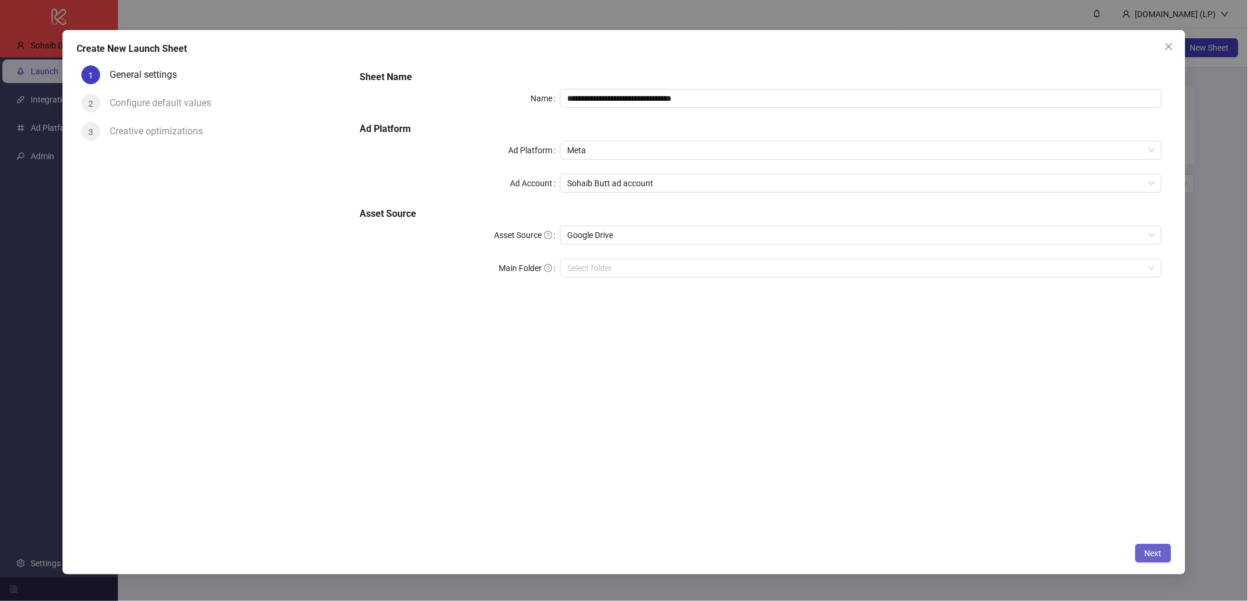
click at [1137, 549] on button "Next" at bounding box center [1153, 553] width 36 height 19
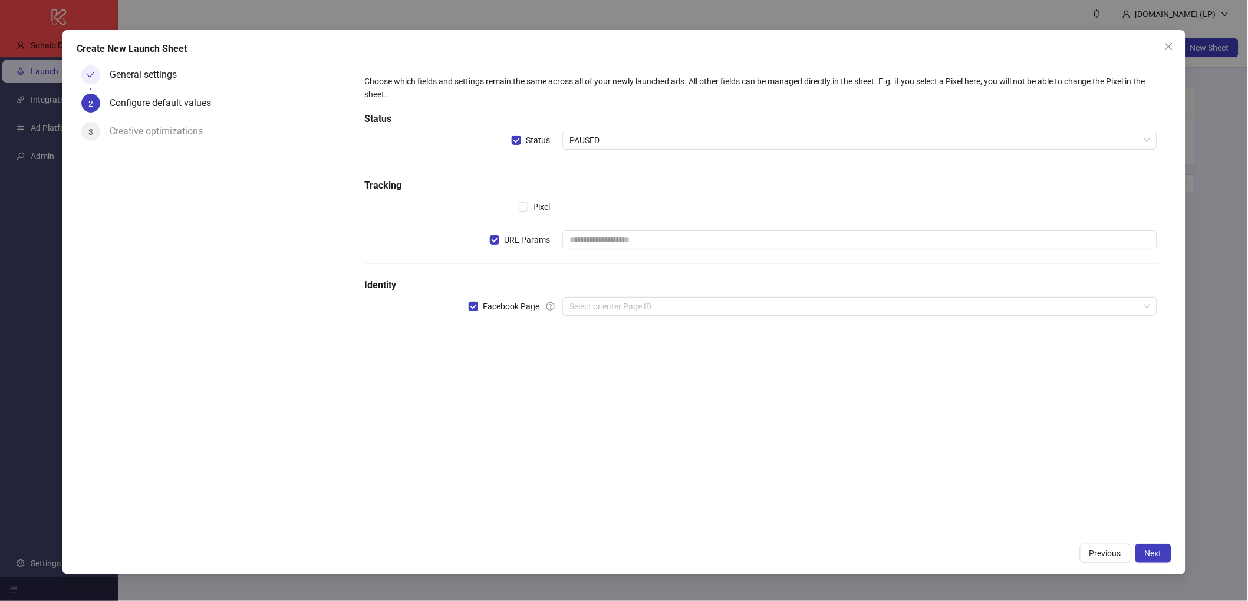
click at [492, 246] on label "URL Params" at bounding box center [526, 240] width 73 height 19
click at [480, 309] on span "Facebook Page" at bounding box center [511, 306] width 66 height 13
click at [1161, 563] on div "Create New Launch Sheet General settings 2 Configure default values 3 Creative …" at bounding box center [623, 302] width 1123 height 545
click at [1163, 547] on button "Next" at bounding box center [1153, 553] width 36 height 19
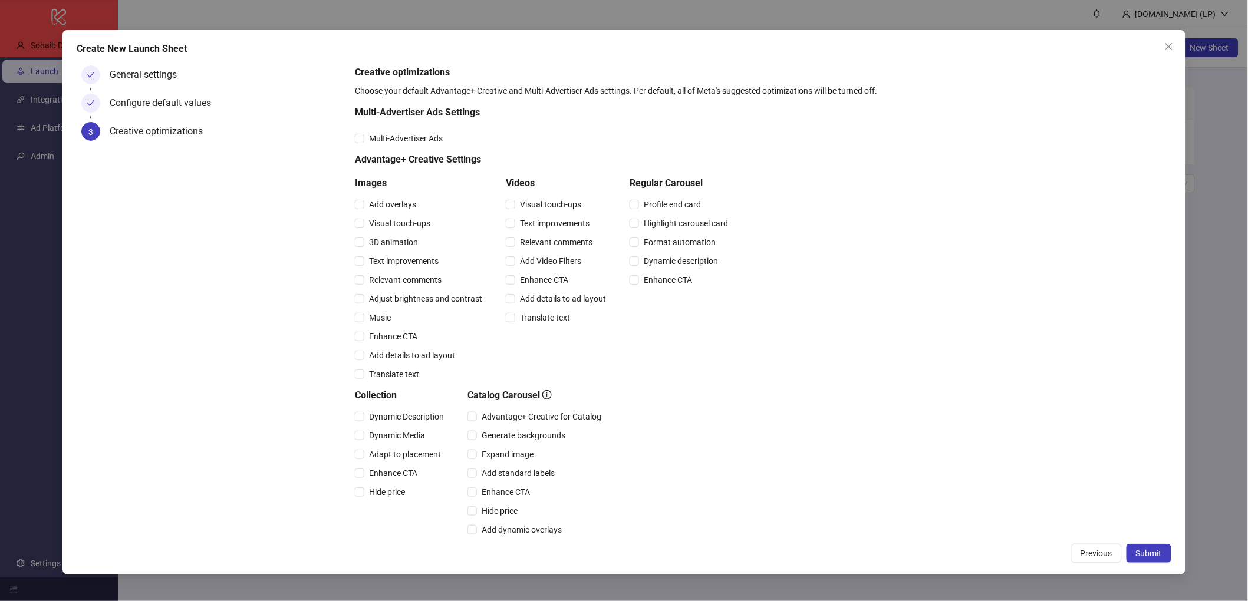
click at [1163, 547] on button "Submit" at bounding box center [1149, 553] width 45 height 19
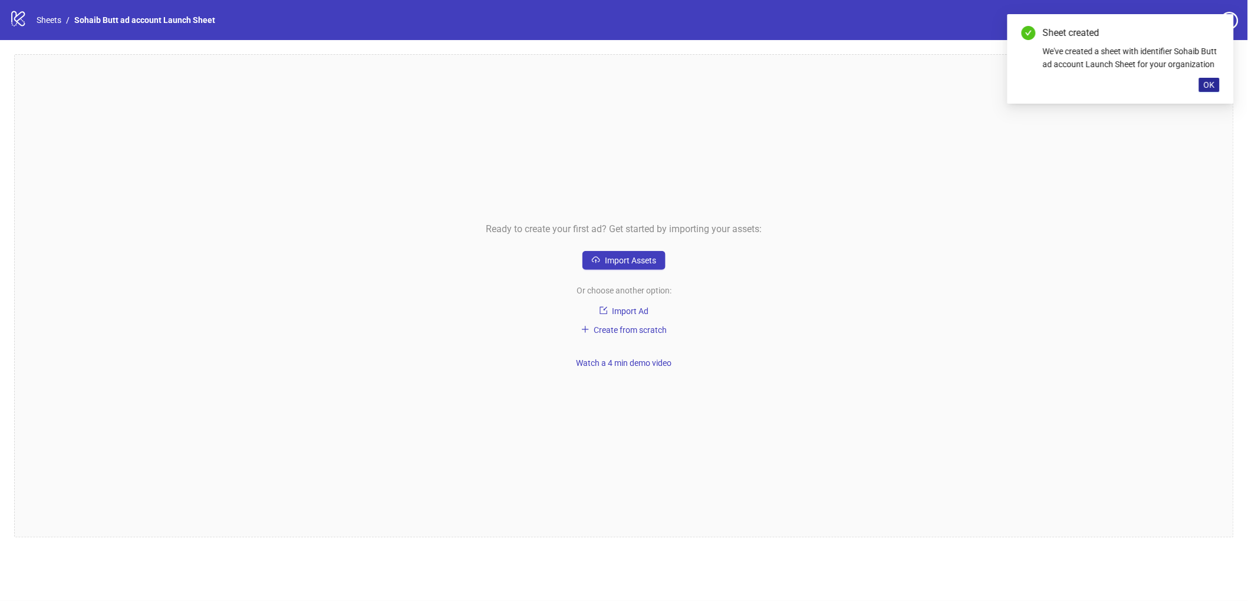
click at [1215, 83] on span "OK" at bounding box center [1209, 84] width 11 height 9
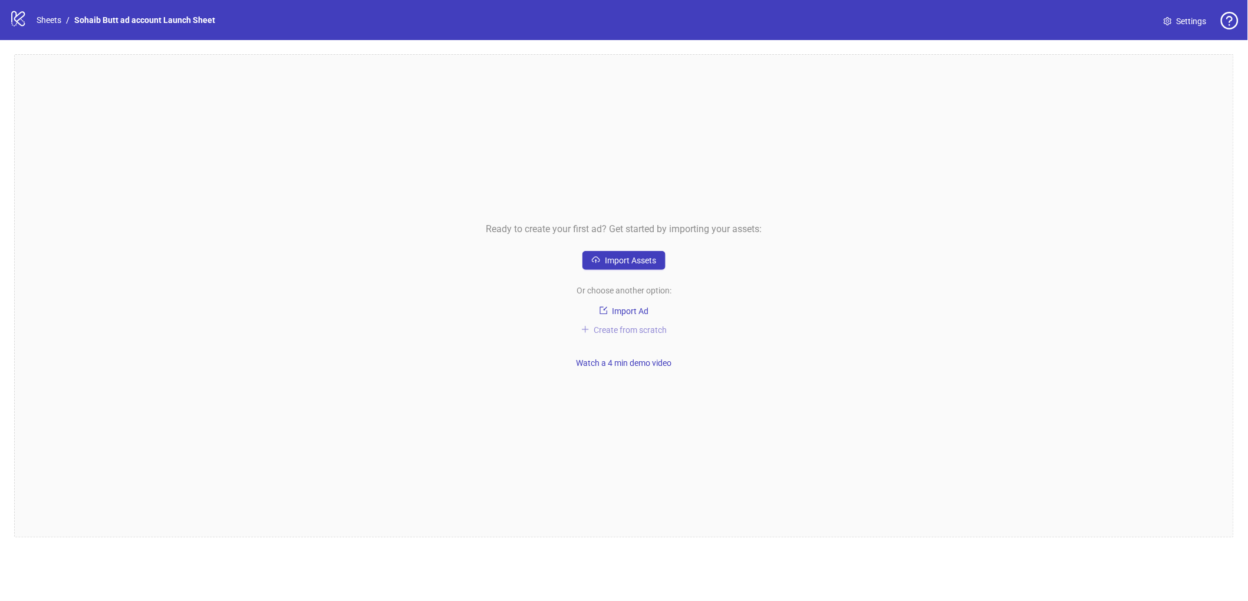
click at [649, 331] on span "Create from scratch" at bounding box center [630, 329] width 73 height 9
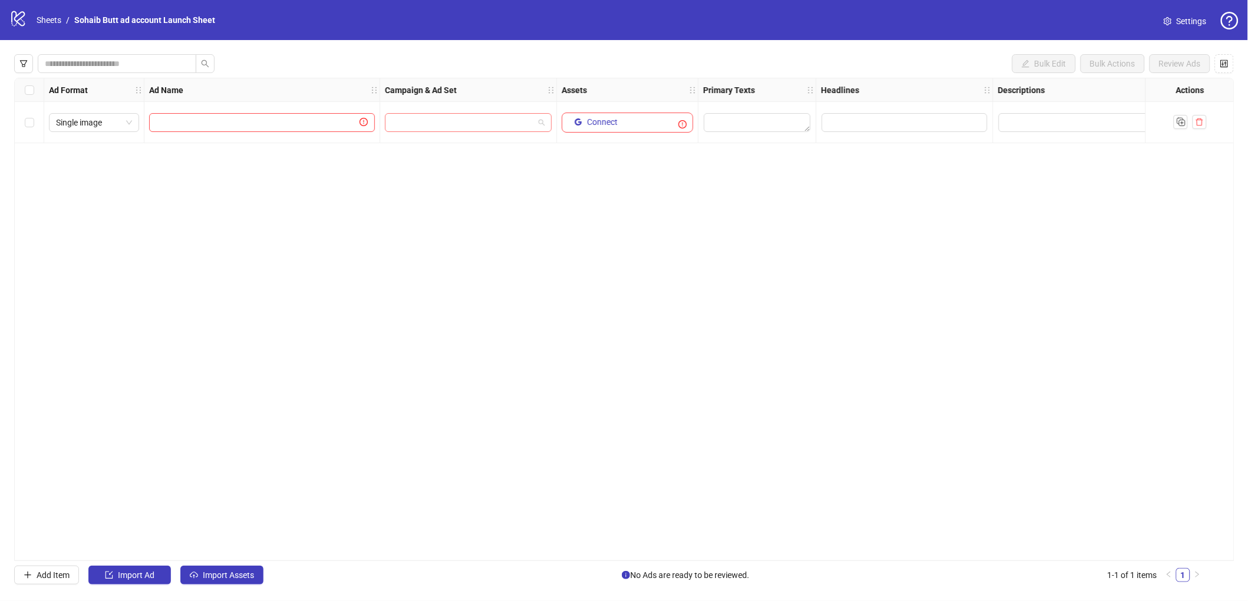
click at [445, 123] on input "search" at bounding box center [463, 123] width 142 height 18
click at [228, 569] on button "Import Assets" at bounding box center [221, 575] width 83 height 19
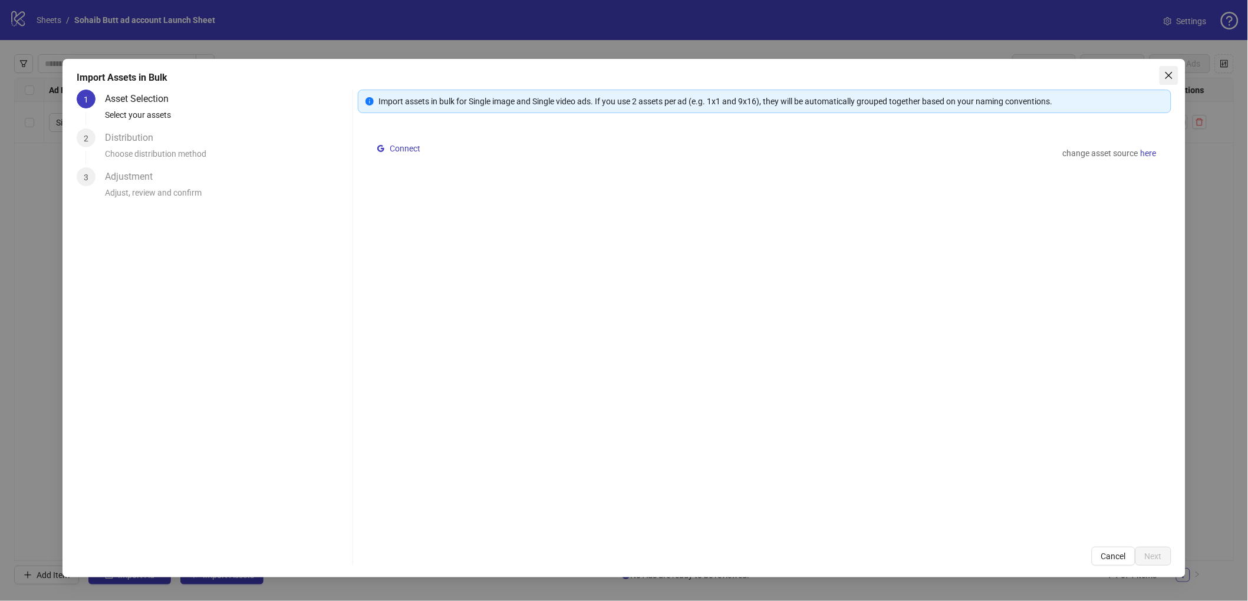
click at [1172, 75] on icon "close" at bounding box center [1168, 75] width 9 height 9
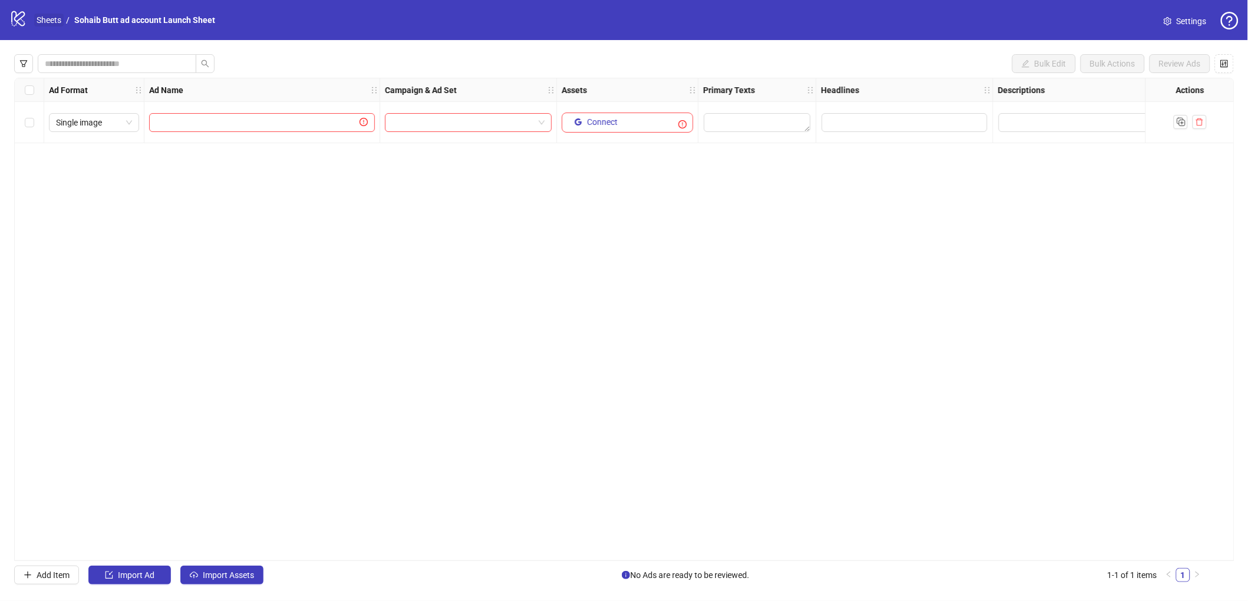
click at [46, 18] on link "Sheets" at bounding box center [48, 20] width 29 height 13
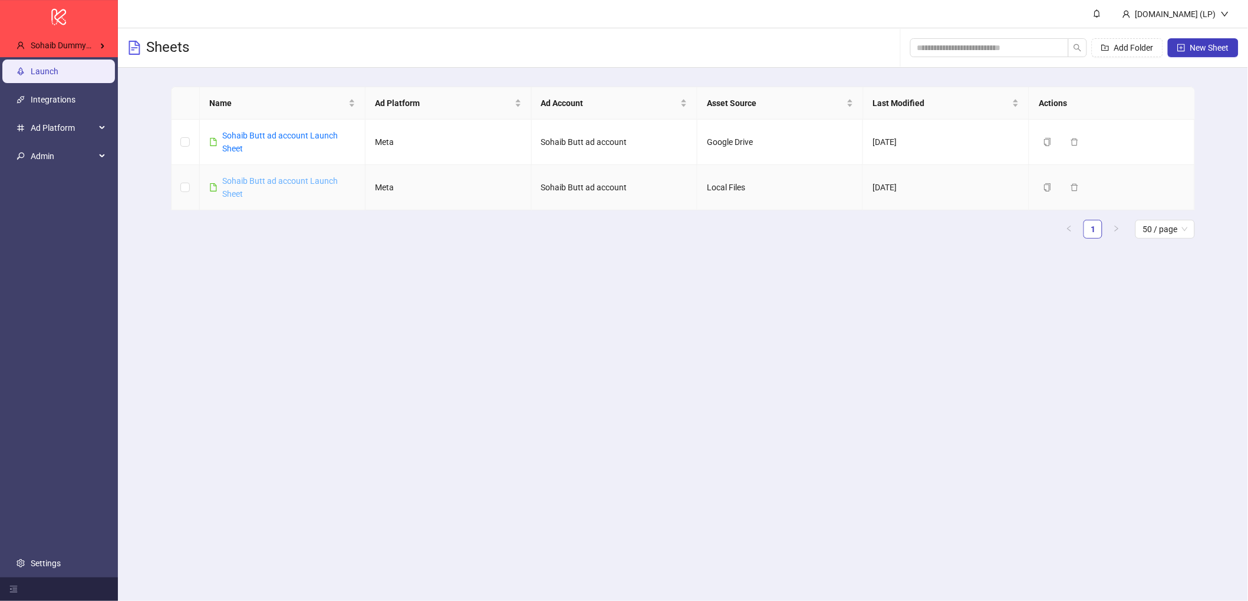
click at [236, 176] on link "Sohaib Butt ad account Launch Sheet" at bounding box center [280, 187] width 116 height 22
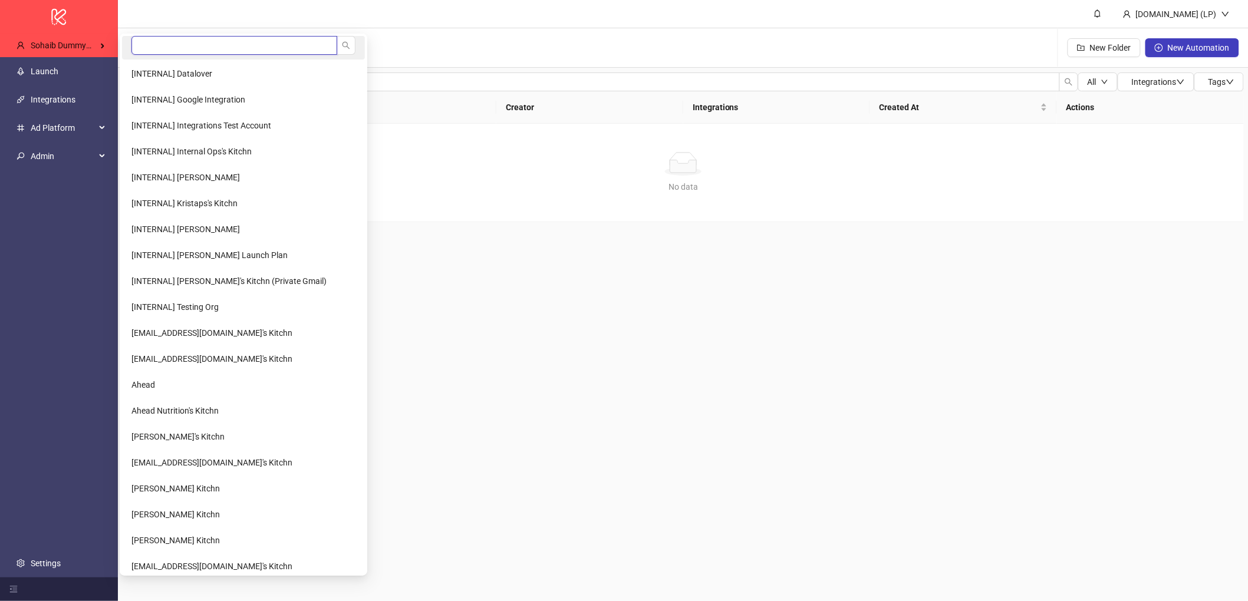
click at [223, 48] on input "search" at bounding box center [234, 45] width 206 height 19
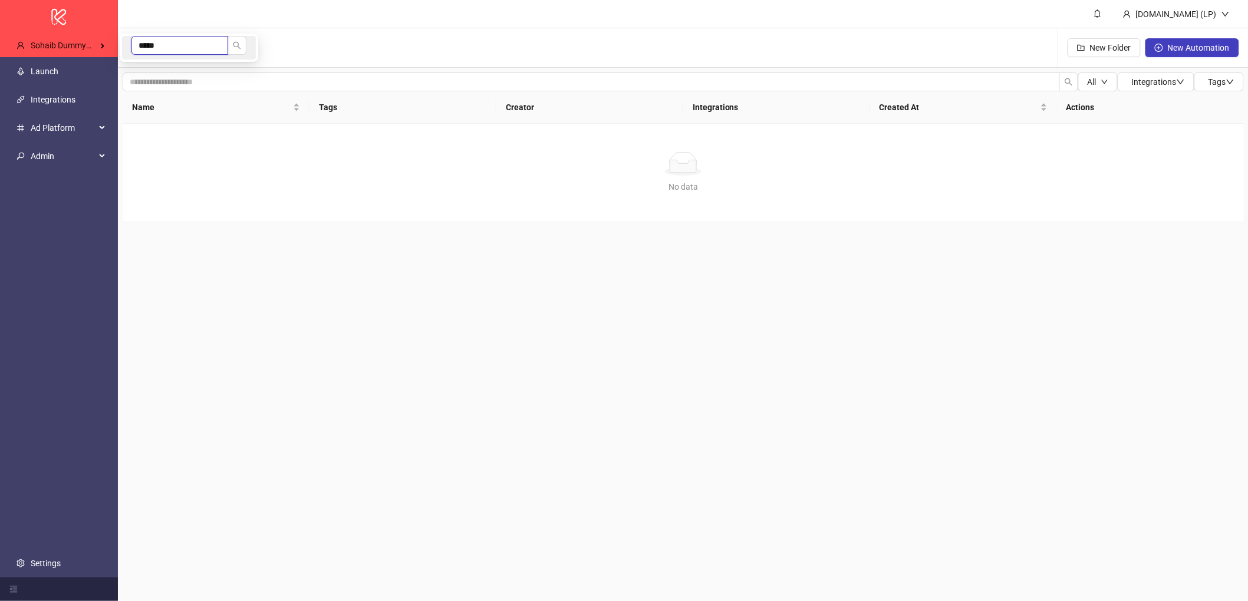
click at [187, 43] on input "*****" at bounding box center [179, 45] width 97 height 19
type input "*****"
click at [182, 71] on span "[PERSON_NAME] Kitchn" at bounding box center [175, 73] width 88 height 9
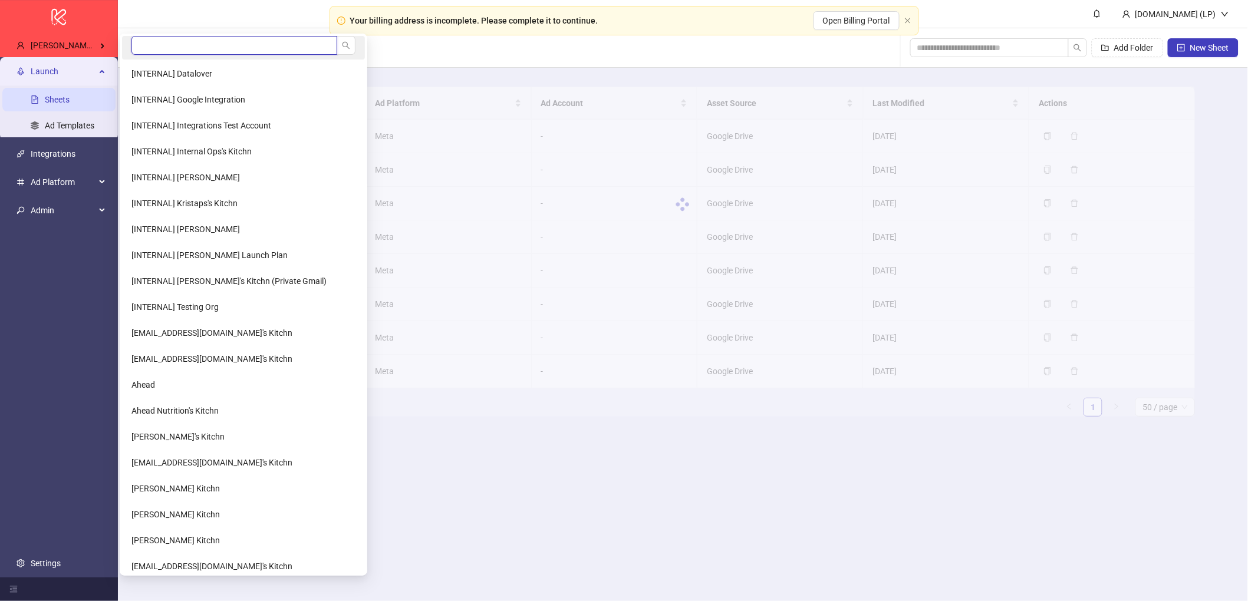
click at [169, 44] on input "search" at bounding box center [234, 45] width 206 height 19
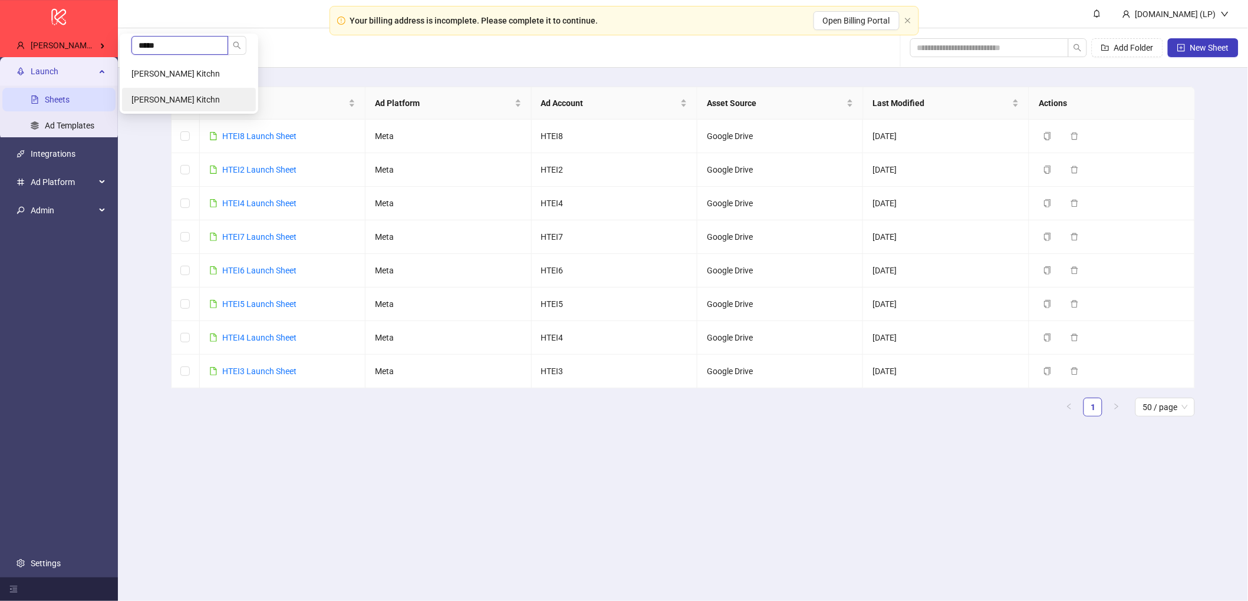
type input "*****"
click at [176, 93] on li "[PERSON_NAME] Kitchn" at bounding box center [189, 100] width 134 height 24
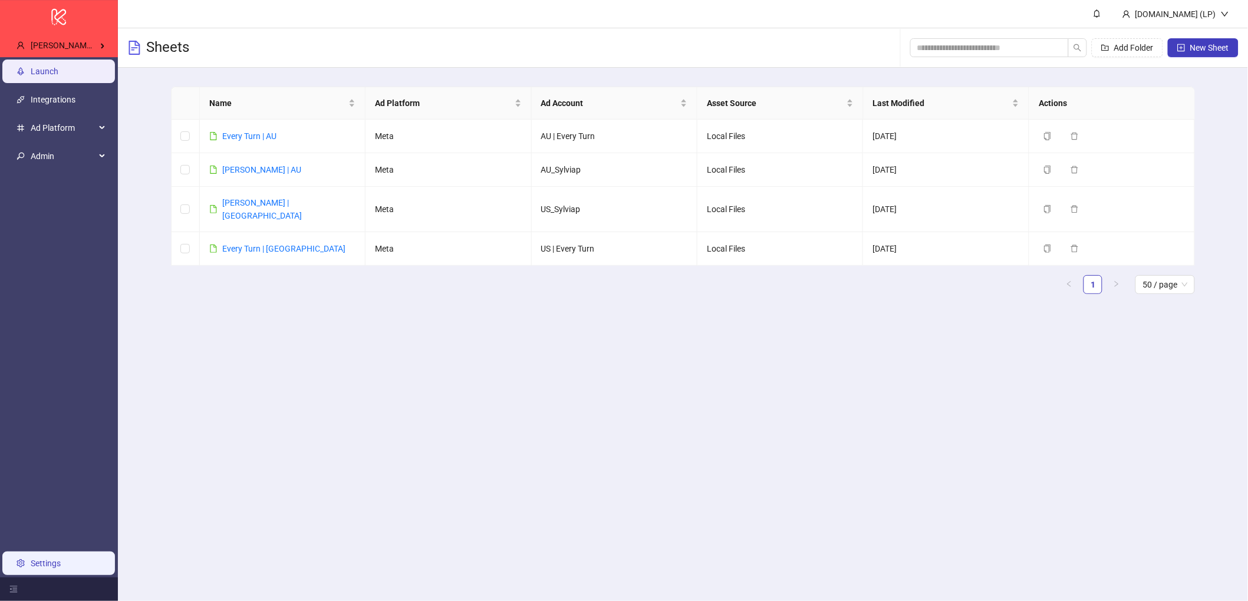
click at [45, 559] on link "Settings" at bounding box center [46, 563] width 30 height 9
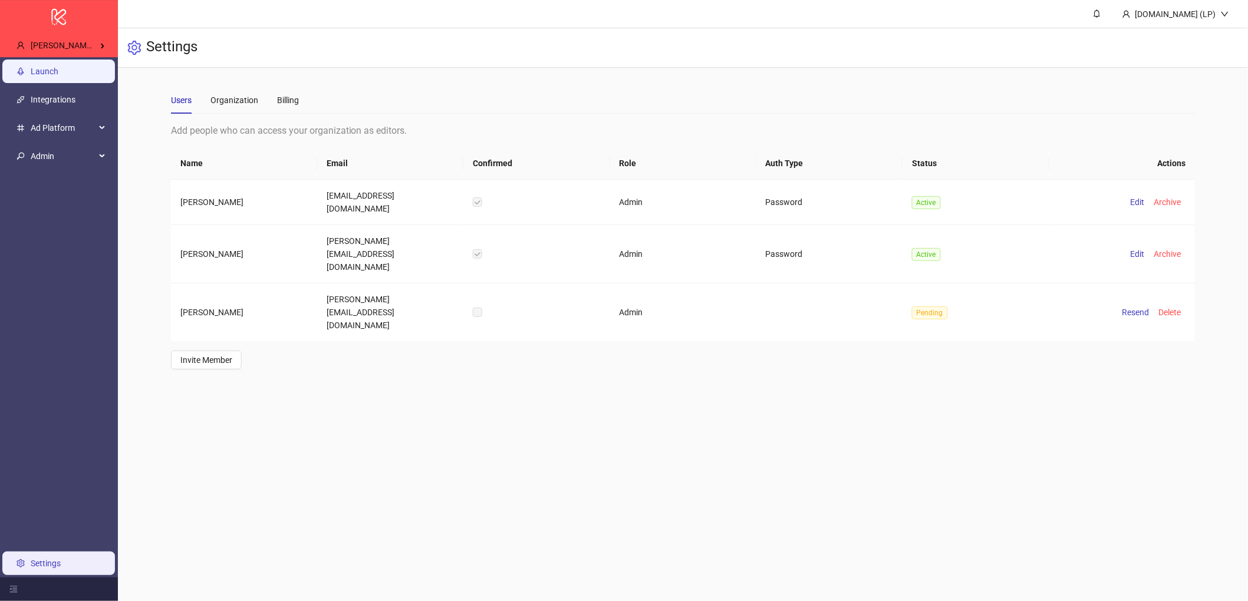
click at [41, 76] on link "Launch" at bounding box center [45, 71] width 28 height 9
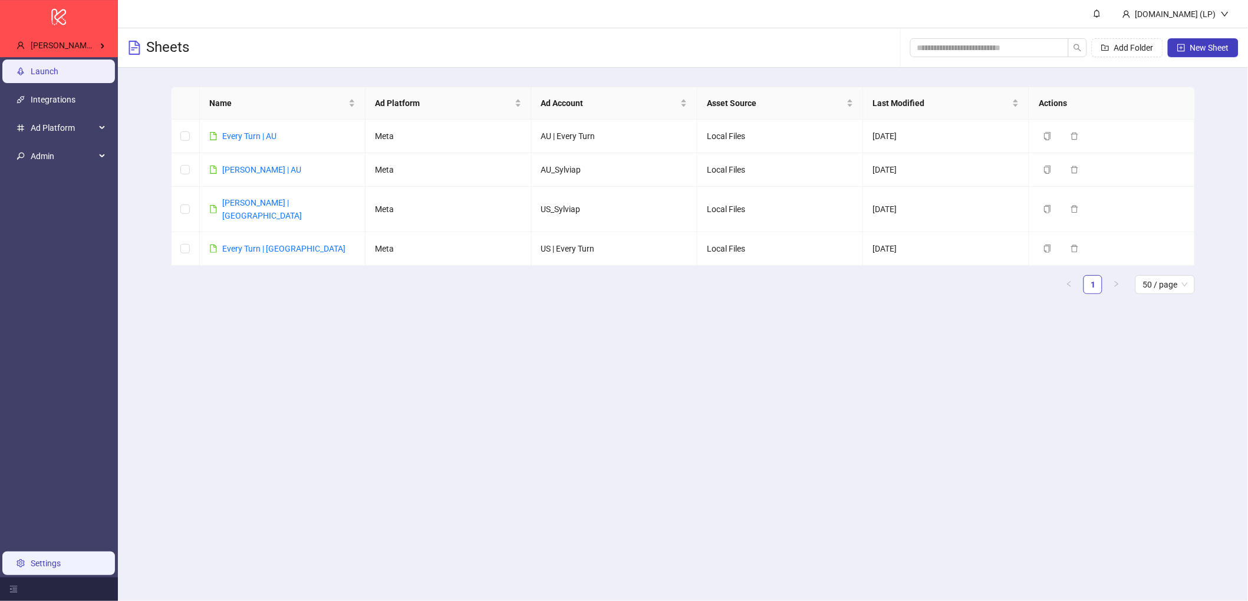
click at [31, 559] on link "Settings" at bounding box center [46, 563] width 30 height 9
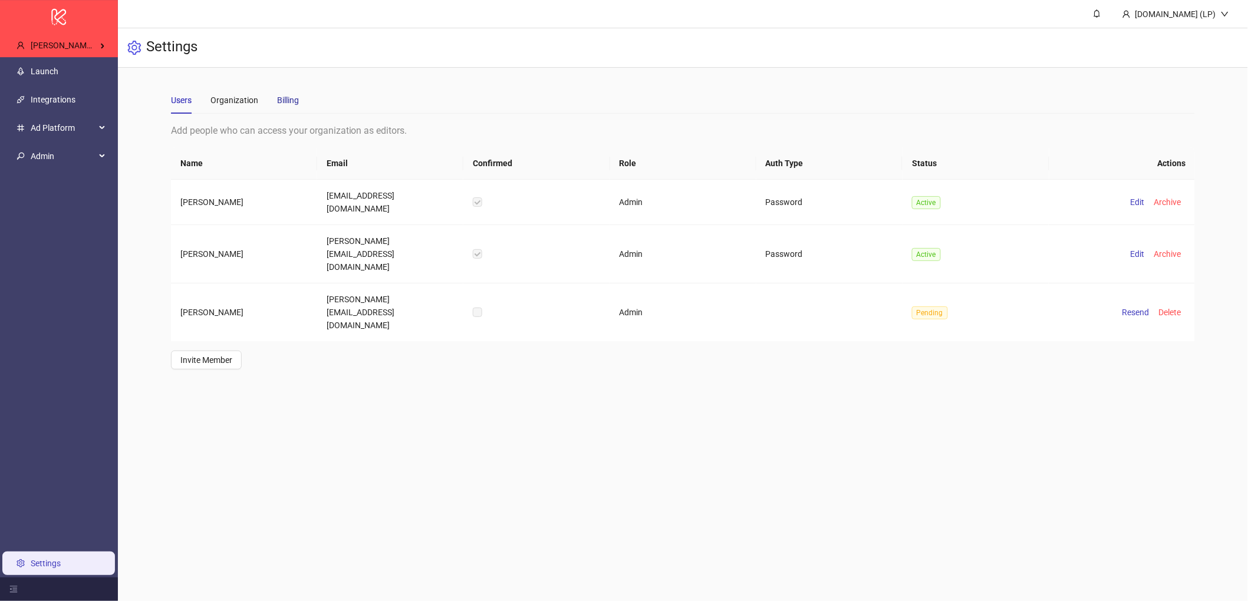
click at [290, 104] on div "Billing" at bounding box center [288, 100] width 22 height 13
